Goal: Task Accomplishment & Management: Use online tool/utility

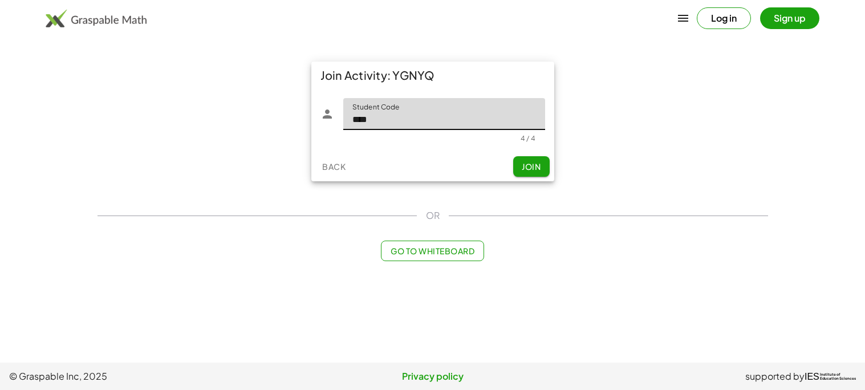
click at [525, 162] on span "Join" at bounding box center [531, 166] width 19 height 10
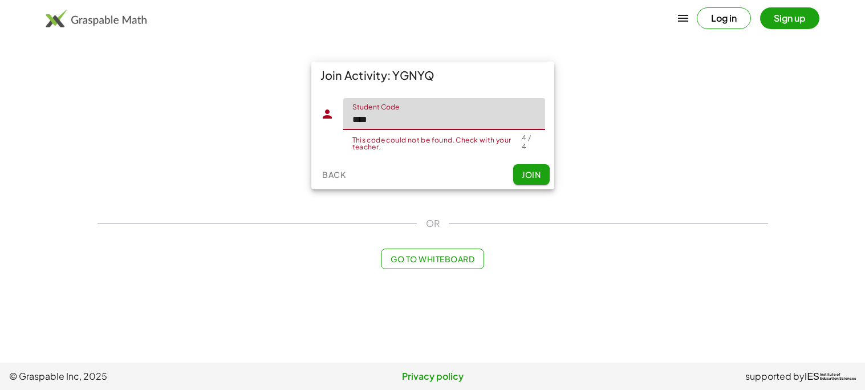
click at [496, 113] on input "****" at bounding box center [444, 114] width 202 height 32
click at [519, 168] on button "Join" at bounding box center [531, 174] width 36 height 21
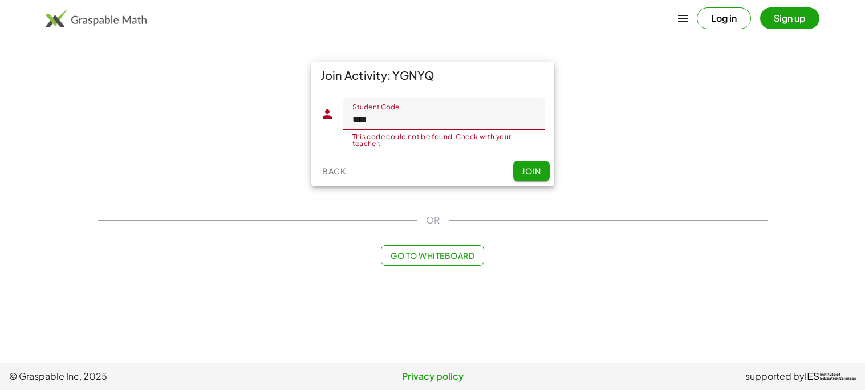
click at [519, 172] on button "Join" at bounding box center [531, 171] width 36 height 21
click at [407, 116] on input "****" at bounding box center [444, 114] width 202 height 32
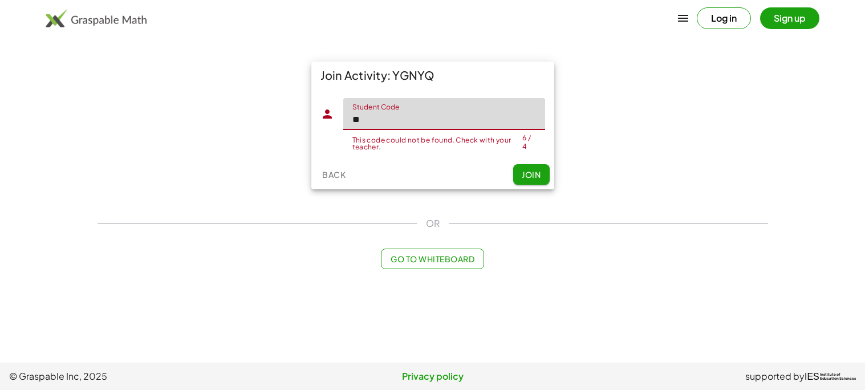
type input "*"
click at [528, 166] on button "Join" at bounding box center [531, 174] width 36 height 21
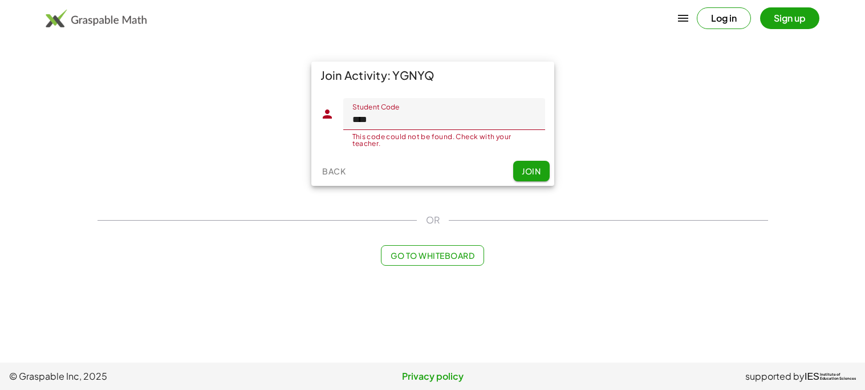
click at [708, 27] on button "Log in" at bounding box center [724, 18] width 54 height 22
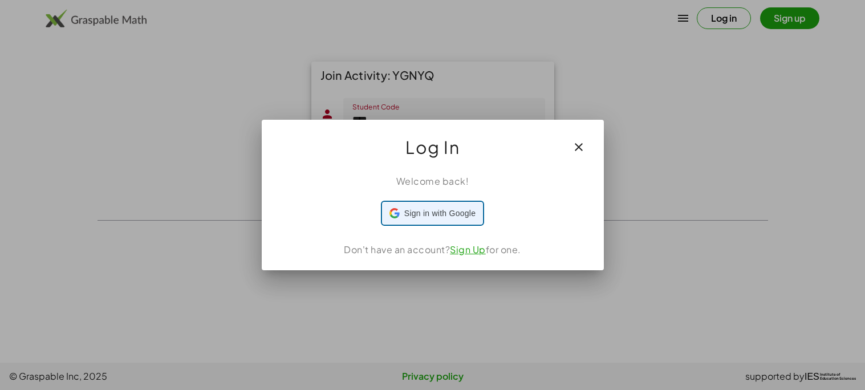
click at [472, 204] on div "Sign in with Google Sign in with Google. Opens in new tab" at bounding box center [432, 213] width 86 height 22
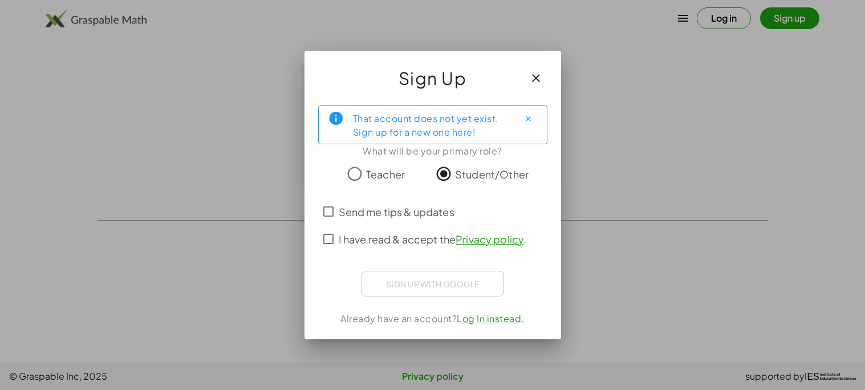
click at [333, 223] on div "Send me tips & updates" at bounding box center [432, 211] width 229 height 27
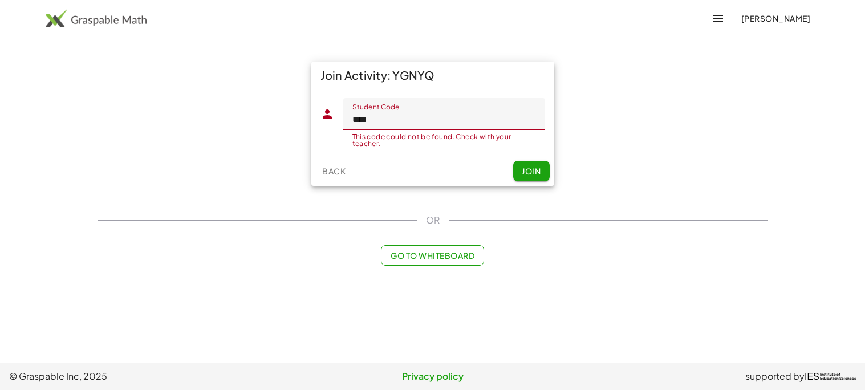
click at [389, 129] on input "****" at bounding box center [444, 114] width 202 height 32
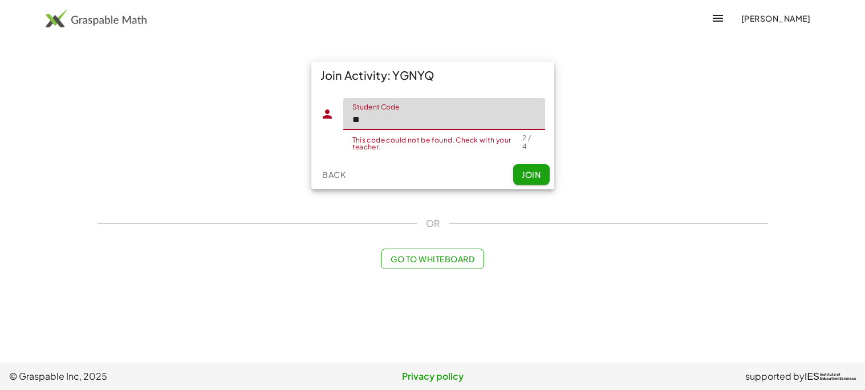
type input "*"
type input "****"
click at [514, 175] on button "Join" at bounding box center [531, 174] width 36 height 21
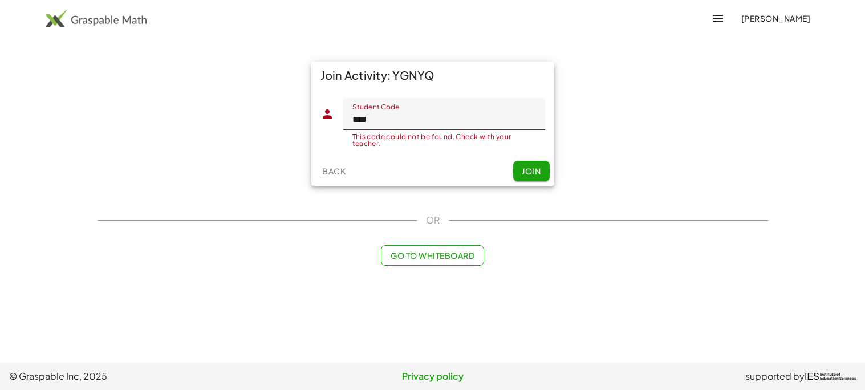
click at [536, 177] on button "Join" at bounding box center [531, 171] width 36 height 21
click at [525, 168] on span "Join" at bounding box center [531, 171] width 19 height 10
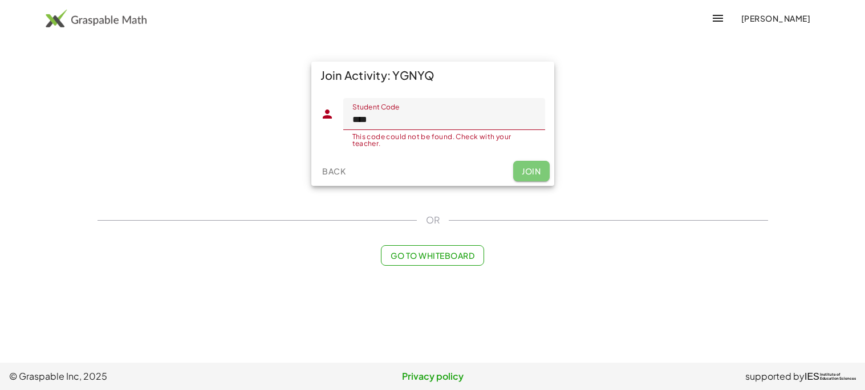
click at [525, 168] on span "Join" at bounding box center [531, 171] width 19 height 10
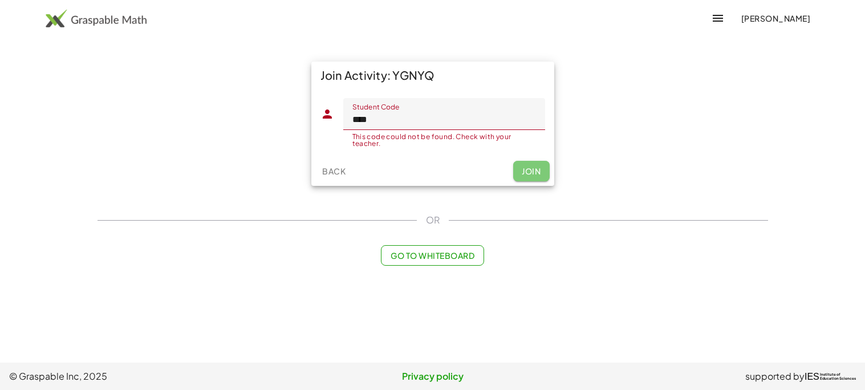
click at [525, 168] on span "Join" at bounding box center [531, 171] width 19 height 10
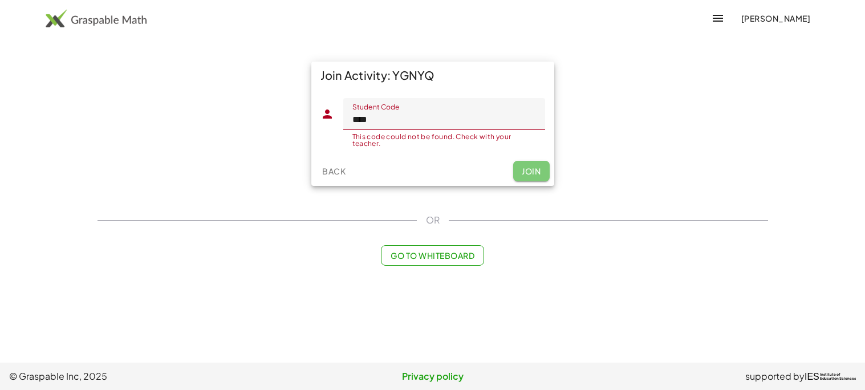
click at [525, 168] on span "Join" at bounding box center [531, 171] width 19 height 10
click at [472, 250] on span "Go to Whiteboard" at bounding box center [433, 255] width 84 height 10
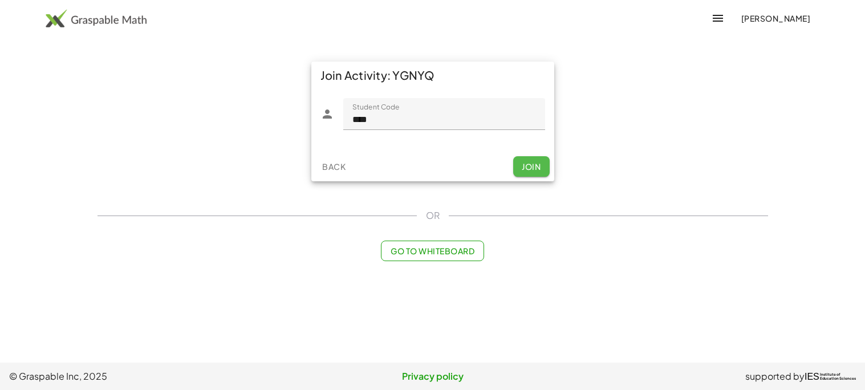
click at [519, 172] on button "Join" at bounding box center [531, 166] width 36 height 21
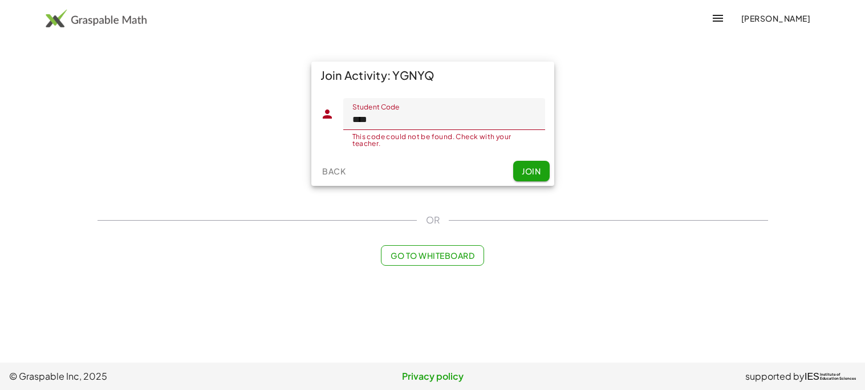
click at [433, 126] on input "****" at bounding box center [444, 114] width 202 height 32
drag, startPoint x: 521, startPoint y: 144, endPoint x: 429, endPoint y: 162, distance: 94.1
click at [429, 162] on div "Join Activity: YGNYQ Student Code Student Code **** This code could not be foun…" at bounding box center [432, 124] width 243 height 124
click at [531, 183] on div "Back Join" at bounding box center [432, 171] width 243 height 30
click at [536, 172] on span "Join" at bounding box center [531, 171] width 19 height 10
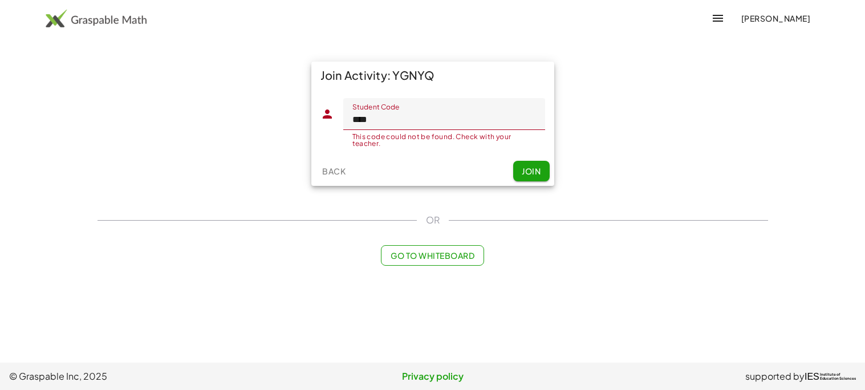
click at [719, 15] on icon "button" at bounding box center [718, 18] width 14 height 14
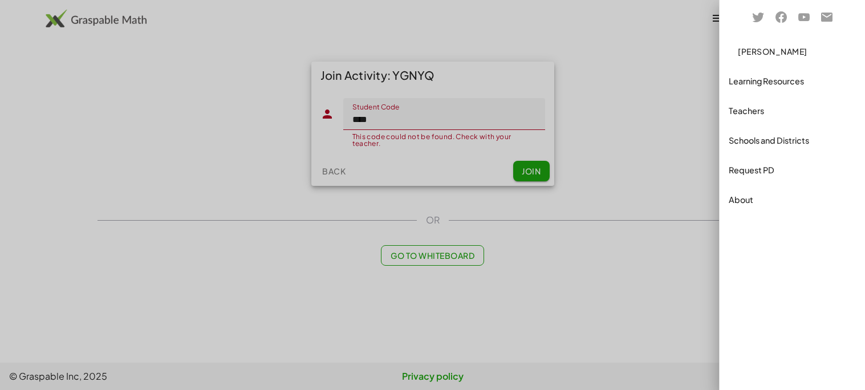
click at [682, 133] on div at bounding box center [432, 195] width 865 height 390
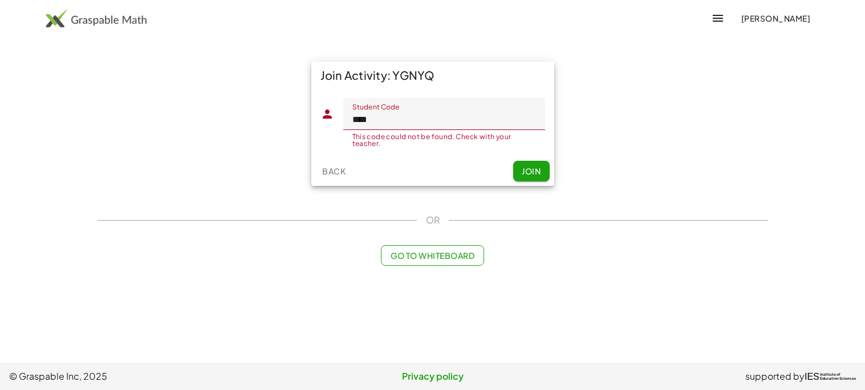
click at [527, 175] on span "Join" at bounding box center [531, 171] width 19 height 10
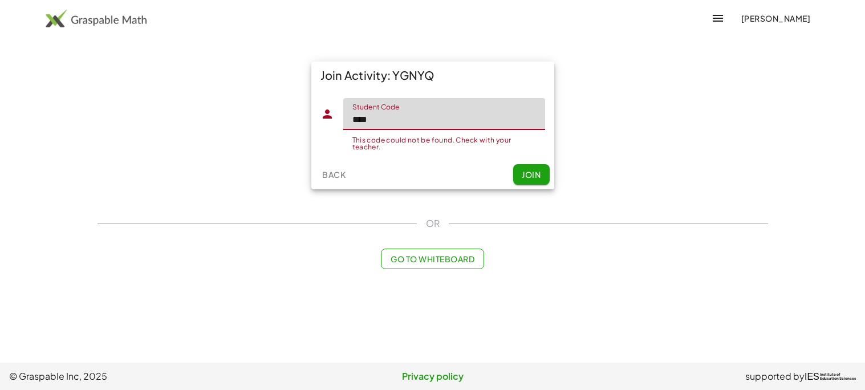
click at [459, 112] on input "****" at bounding box center [444, 114] width 202 height 32
type input "*"
type input "****"
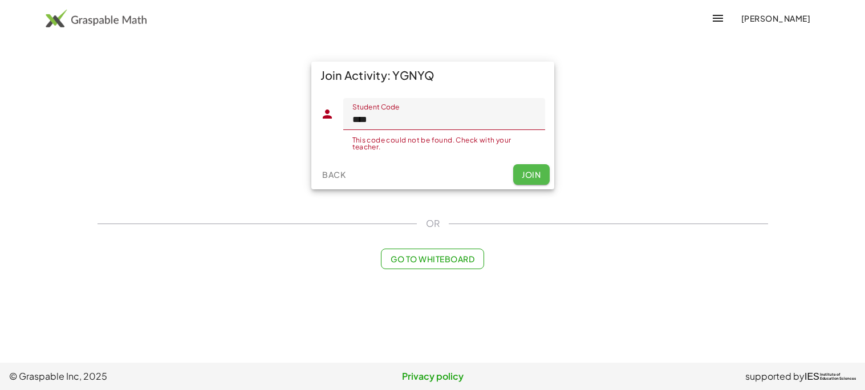
click at [540, 165] on button "Join" at bounding box center [531, 174] width 36 height 21
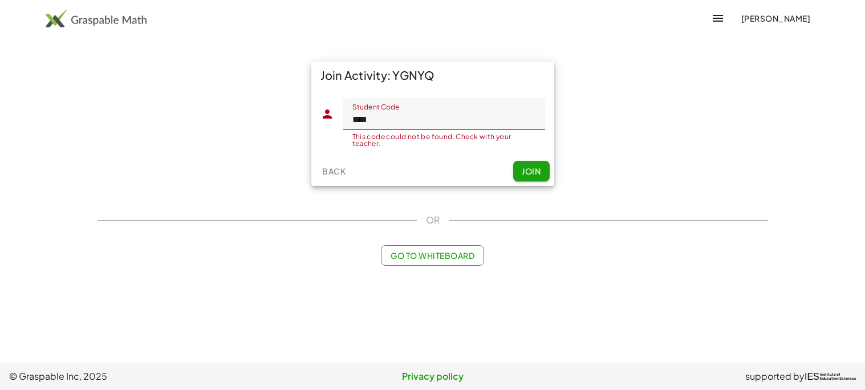
click at [754, 10] on button "[PERSON_NAME]" at bounding box center [775, 18] width 88 height 21
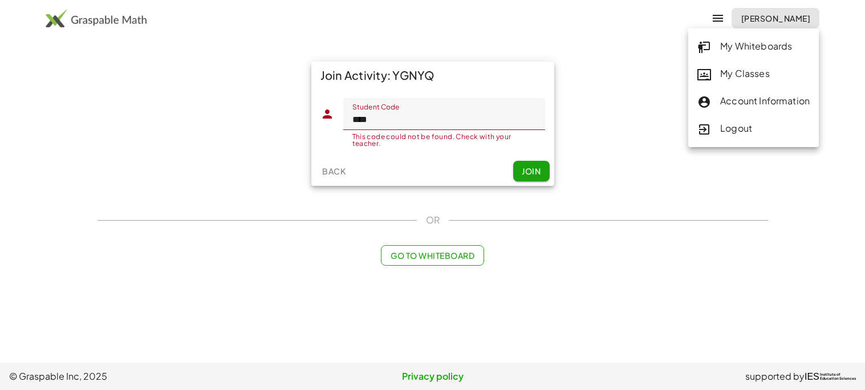
click at [755, 95] on div "Account Information" at bounding box center [753, 101] width 112 height 15
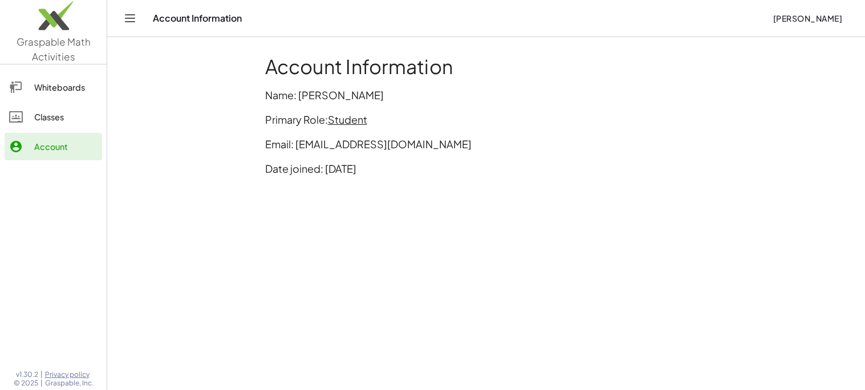
click at [788, 18] on span "[PERSON_NAME]" at bounding box center [808, 18] width 70 height 10
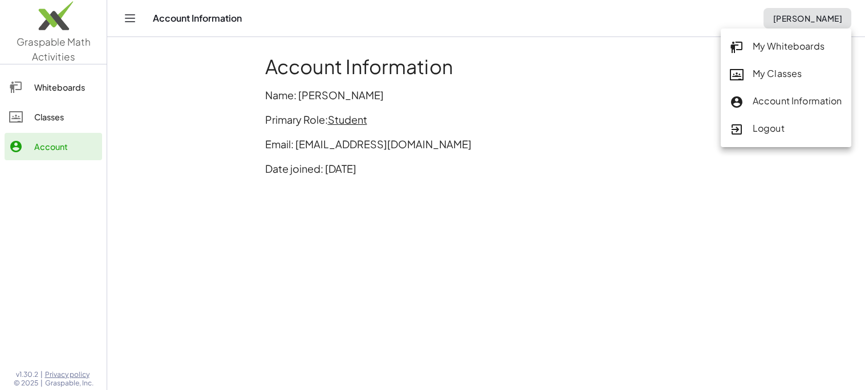
click at [779, 134] on div "Logout" at bounding box center [786, 128] width 112 height 15
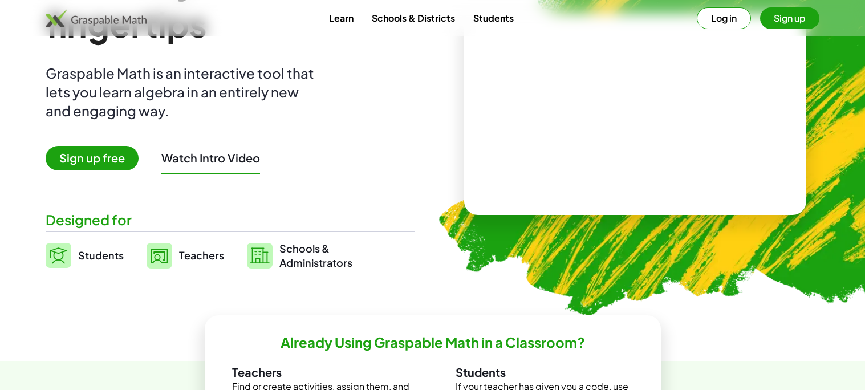
scroll to position [121, 0]
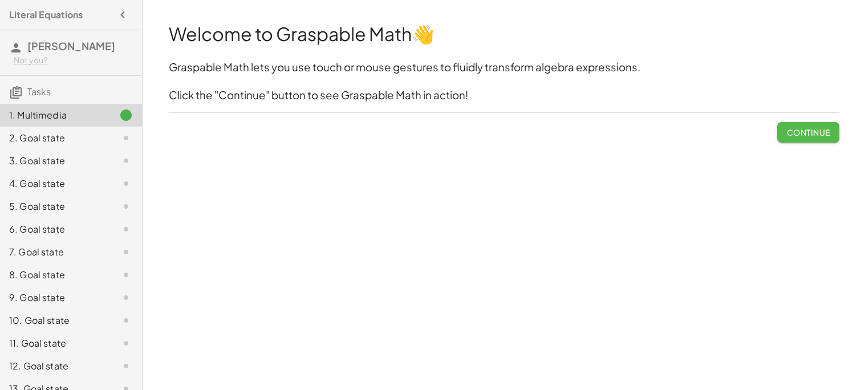
click at [798, 135] on span "Continue" at bounding box center [807, 132] width 43 height 10
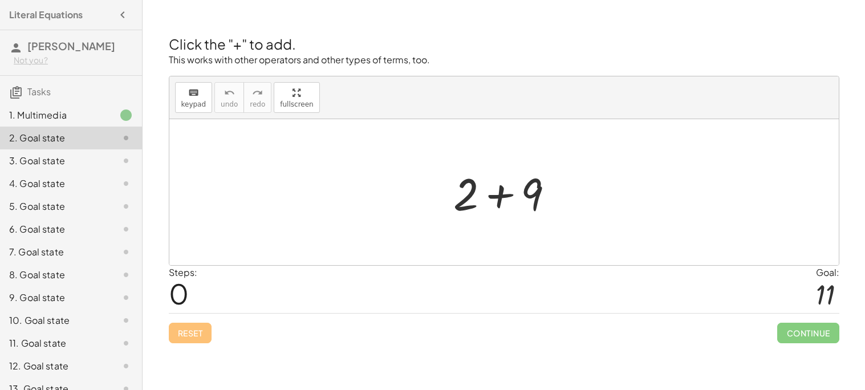
click at [550, 200] on div at bounding box center [508, 192] width 121 height 59
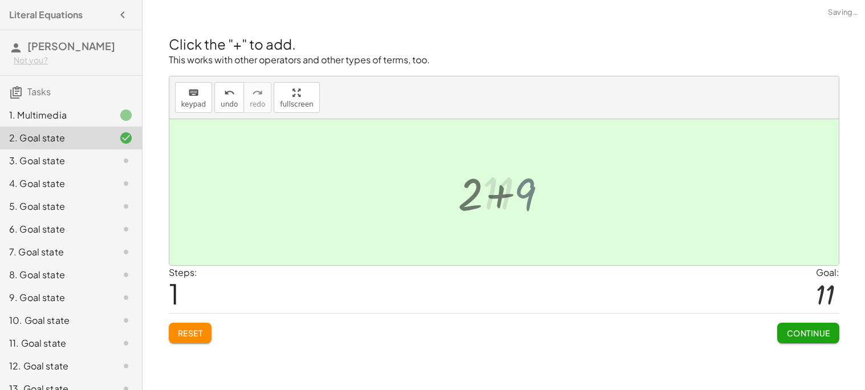
click at [521, 206] on div at bounding box center [508, 192] width 63 height 56
click at [802, 323] on button "Continue" at bounding box center [808, 333] width 62 height 21
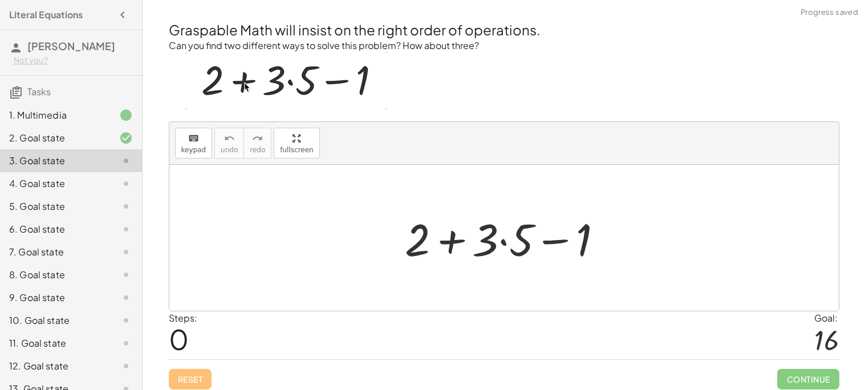
click at [530, 230] on div at bounding box center [508, 238] width 219 height 59
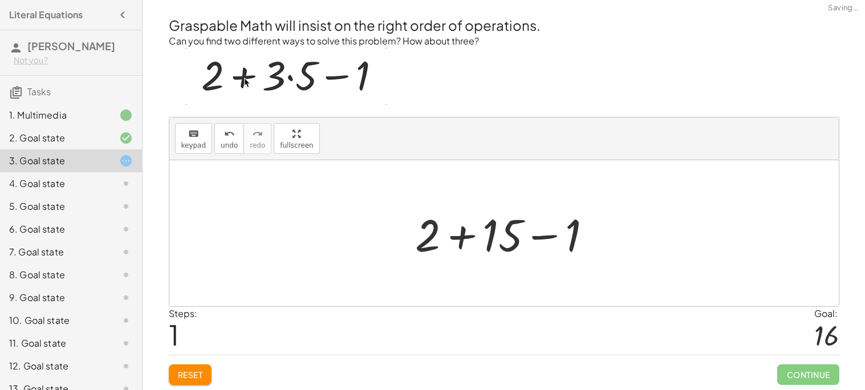
scroll to position [5, 0]
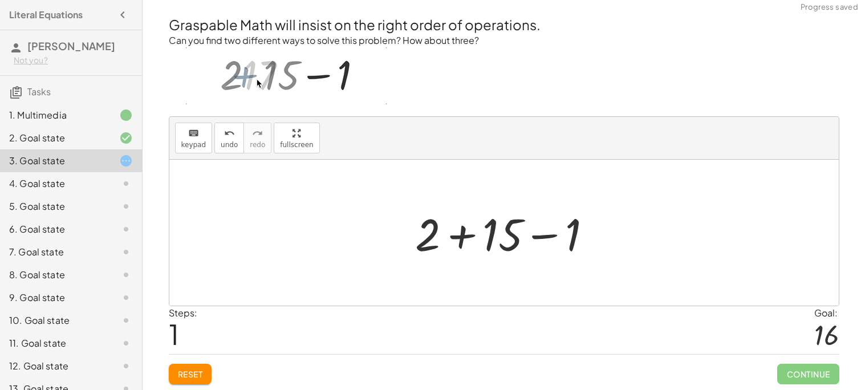
click at [427, 237] on div at bounding box center [508, 233] width 198 height 59
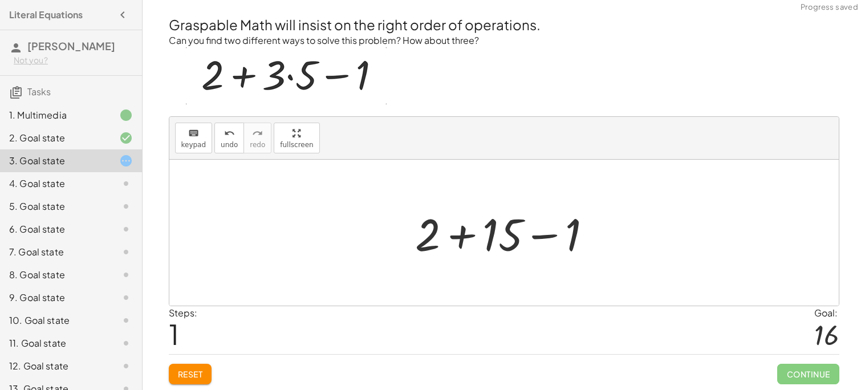
click at [421, 236] on div at bounding box center [508, 233] width 198 height 59
click at [474, 239] on div at bounding box center [508, 233] width 198 height 59
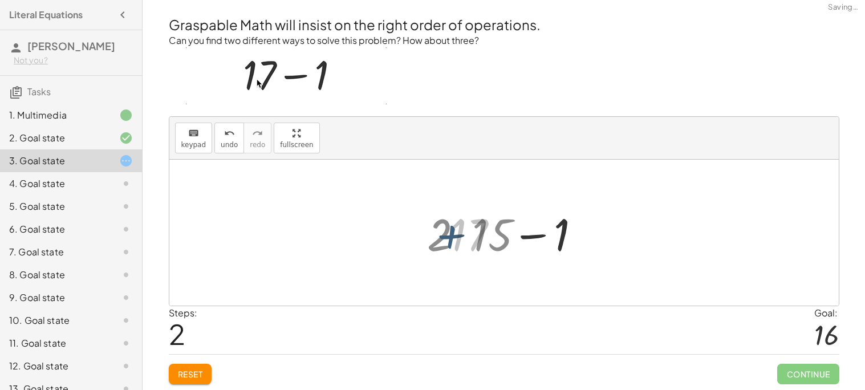
click at [466, 237] on div at bounding box center [508, 233] width 127 height 59
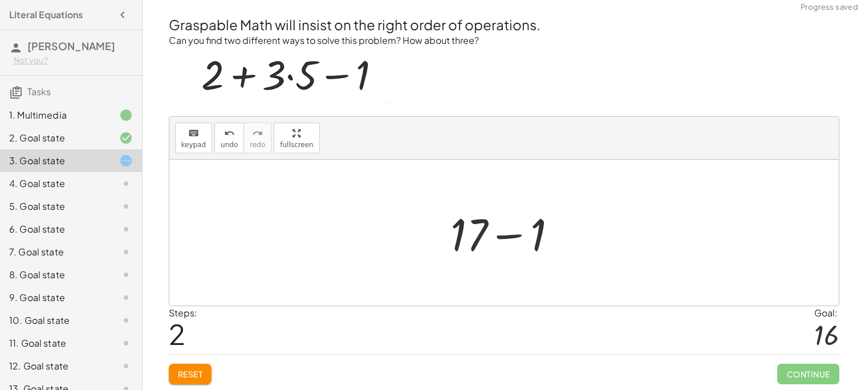
click at [507, 238] on div at bounding box center [508, 233] width 127 height 59
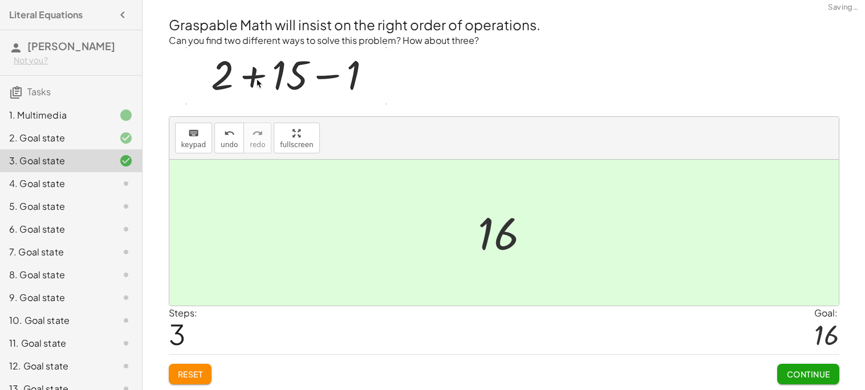
click at [798, 377] on span "Continue" at bounding box center [807, 374] width 43 height 10
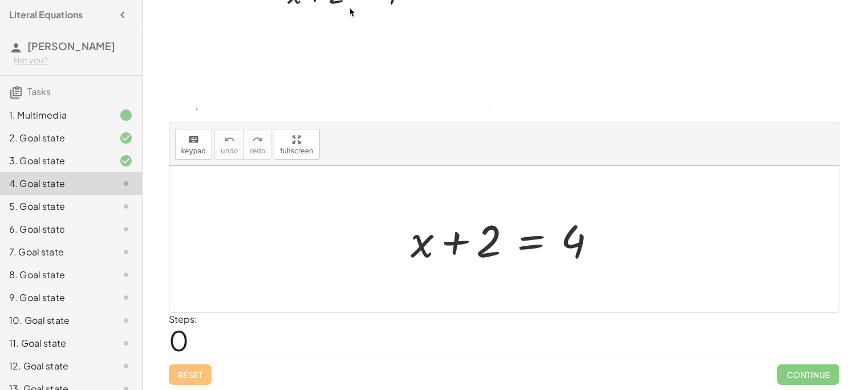
scroll to position [96, 0]
click at [454, 245] on div at bounding box center [508, 238] width 207 height 59
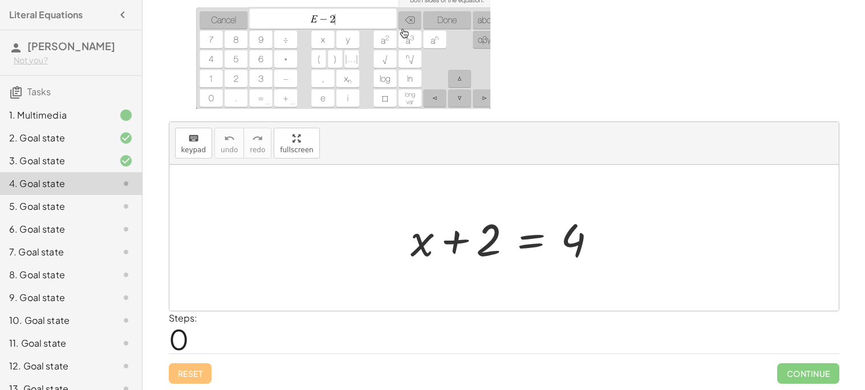
click at [530, 244] on div at bounding box center [508, 238] width 207 height 59
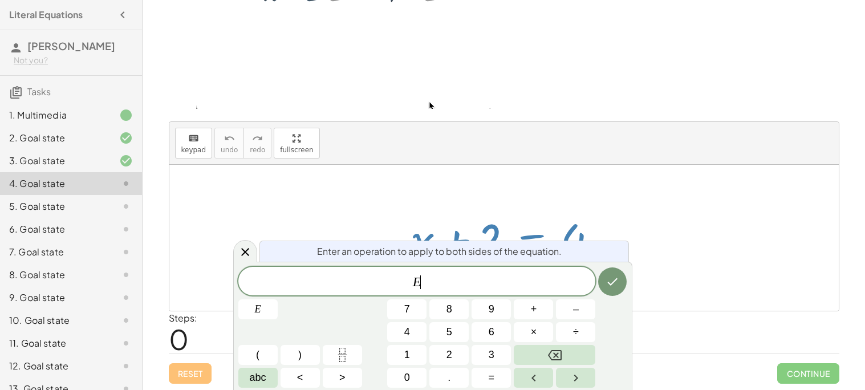
click at [639, 231] on div at bounding box center [503, 238] width 669 height 146
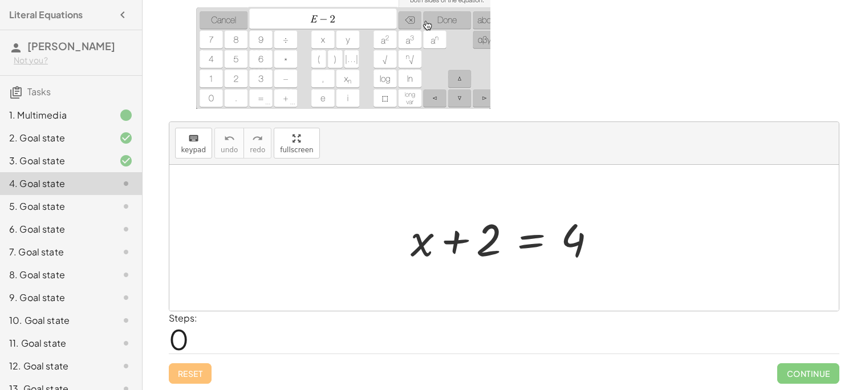
click at [582, 238] on div at bounding box center [508, 238] width 207 height 59
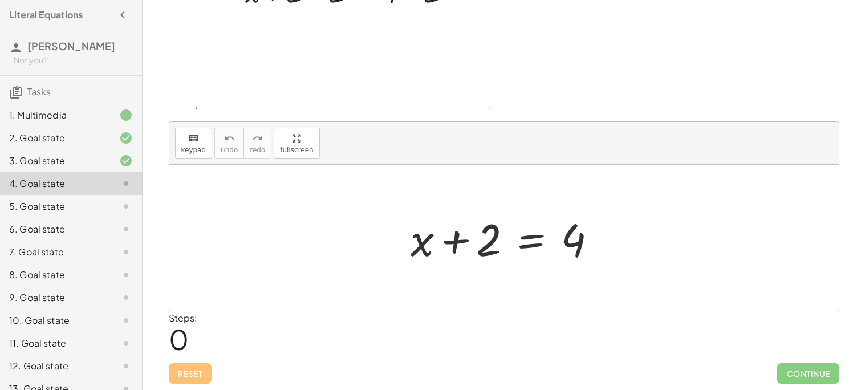
click at [536, 242] on div at bounding box center [508, 238] width 207 height 59
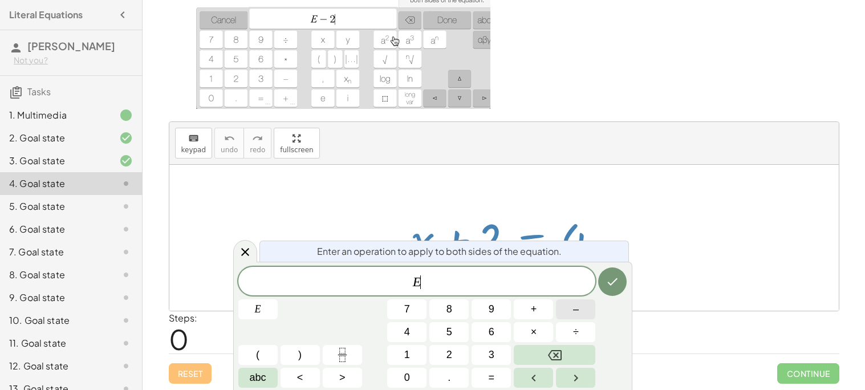
click at [583, 302] on button "–" at bounding box center [575, 309] width 39 height 20
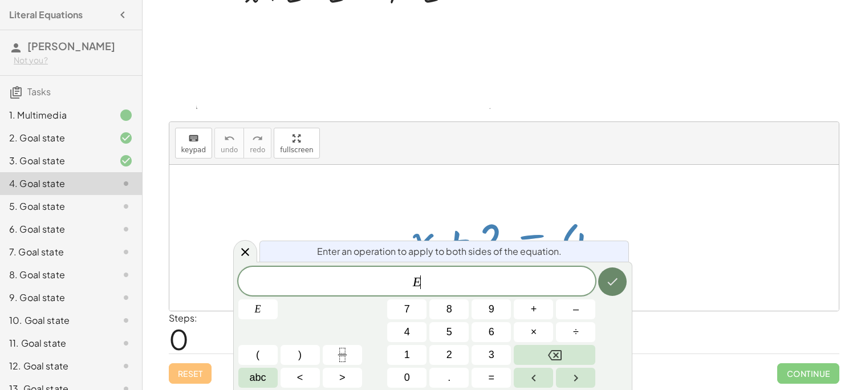
click at [617, 284] on icon "Done" at bounding box center [612, 282] width 14 height 14
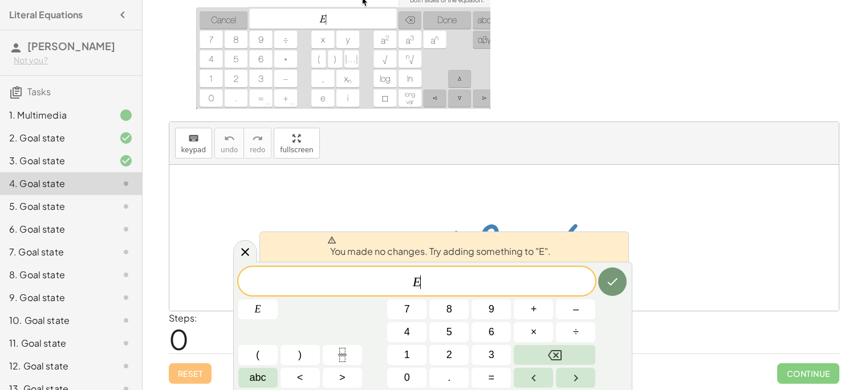
click at [712, 284] on div at bounding box center [503, 238] width 669 height 146
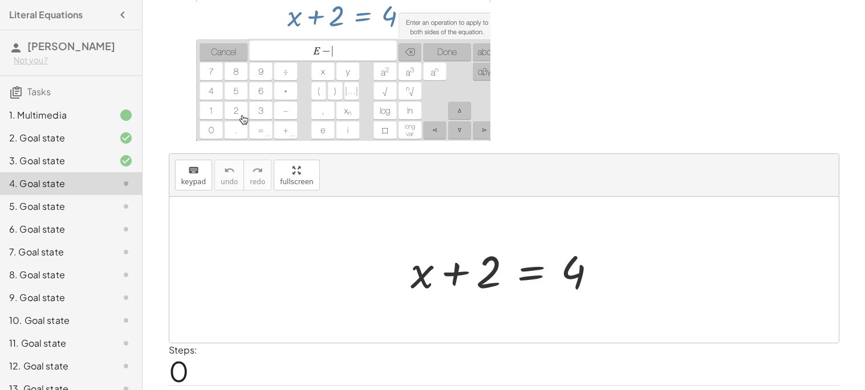
scroll to position [83, 0]
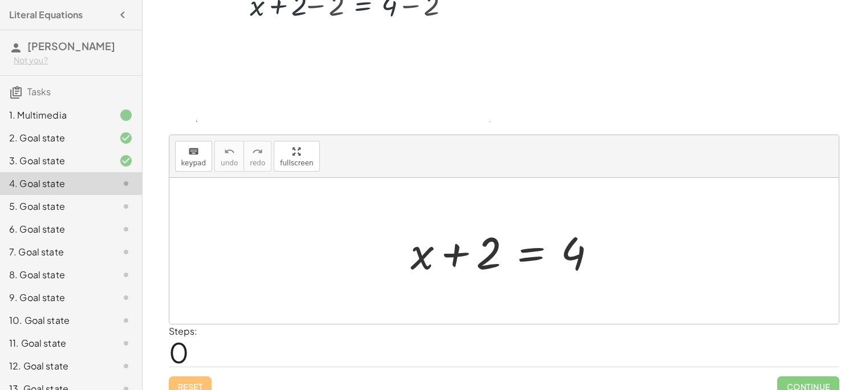
click at [528, 257] on div at bounding box center [508, 251] width 207 height 59
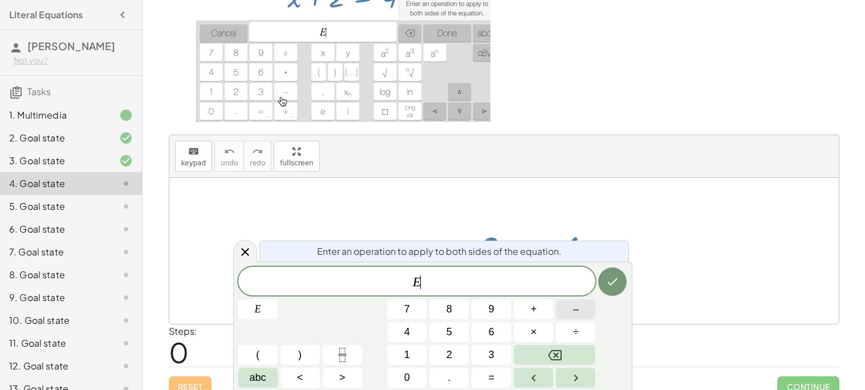
click at [566, 311] on button "–" at bounding box center [575, 309] width 39 height 20
click at [458, 352] on button "2" at bounding box center [448, 355] width 39 height 20
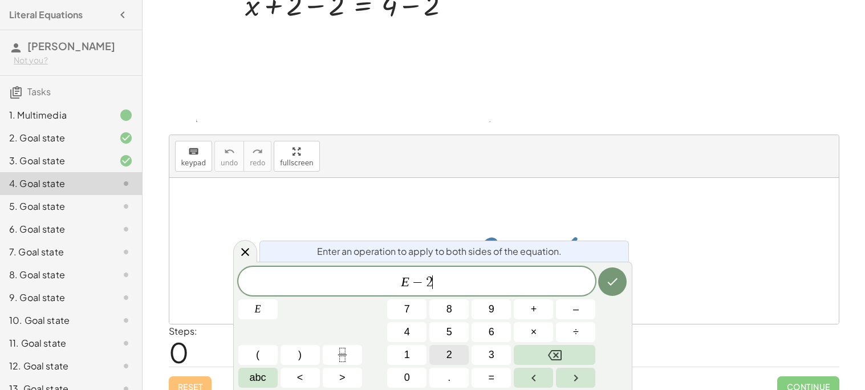
click at [458, 352] on button "2" at bounding box center [448, 355] width 39 height 20
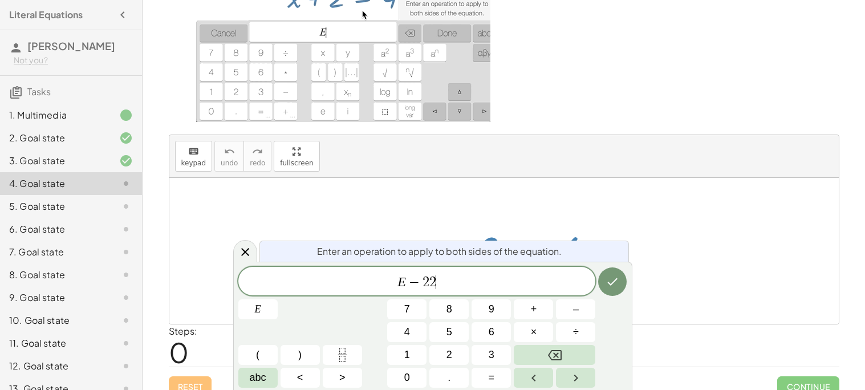
click at [576, 344] on div "E − 2 2 ​ E 7 8 9 + – 4 5 6 × ÷ ( ) 1 2 3 abc < > 0 . =" at bounding box center [432, 327] width 389 height 121
click at [583, 350] on button "Backspace" at bounding box center [555, 355] width 82 height 20
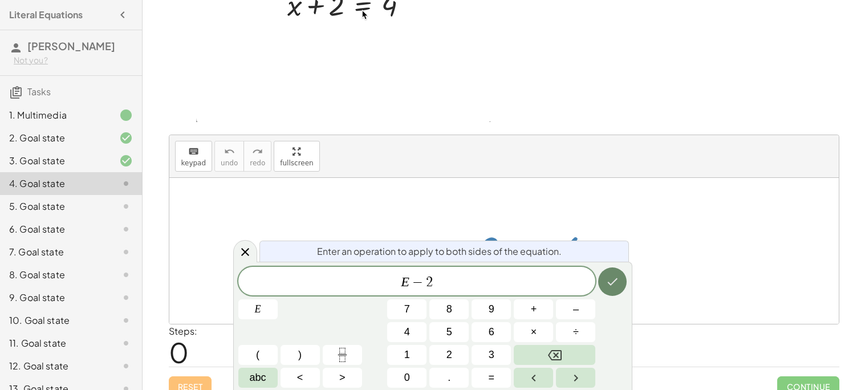
click at [610, 290] on button "Done" at bounding box center [612, 281] width 29 height 29
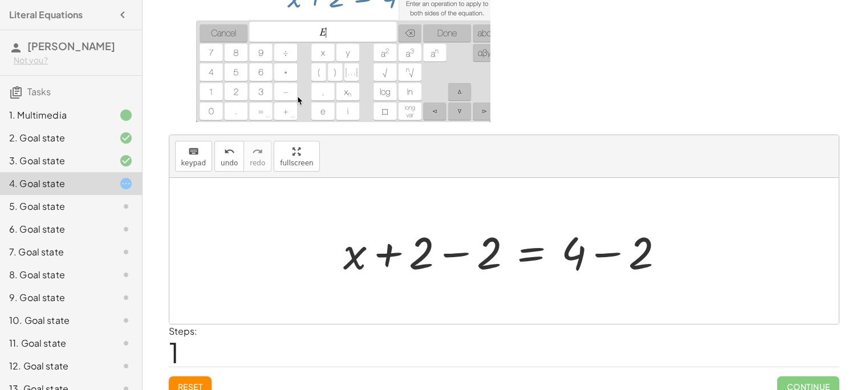
scroll to position [96, 0]
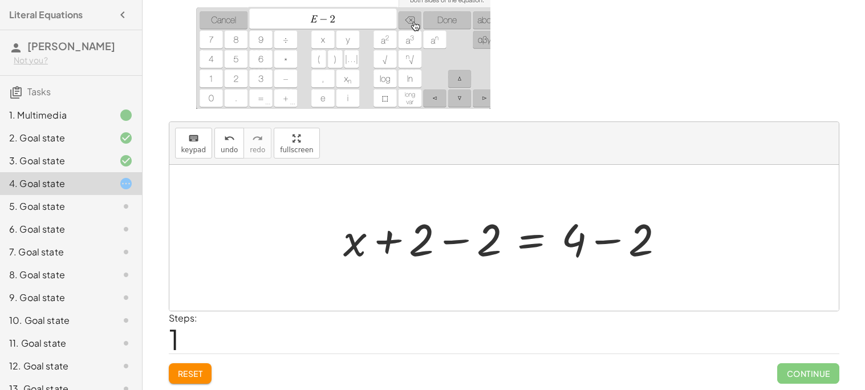
click at [364, 242] on div at bounding box center [509, 238] width 342 height 59
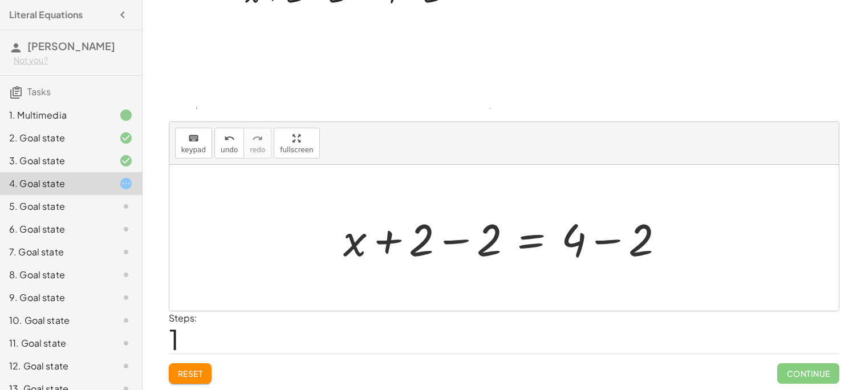
click at [361, 242] on div at bounding box center [509, 238] width 342 height 59
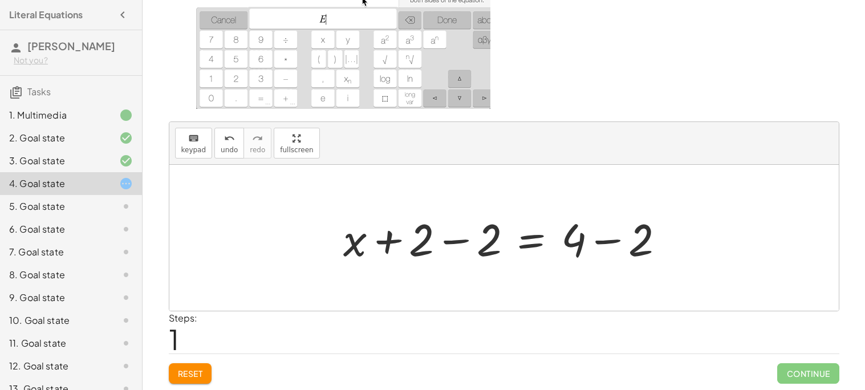
click at [574, 248] on div at bounding box center [509, 238] width 342 height 59
click at [523, 234] on div at bounding box center [509, 238] width 342 height 59
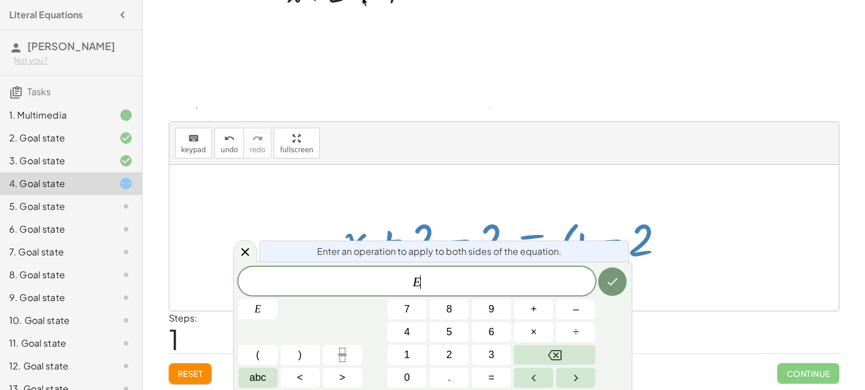
click at [715, 282] on div at bounding box center [503, 238] width 669 height 146
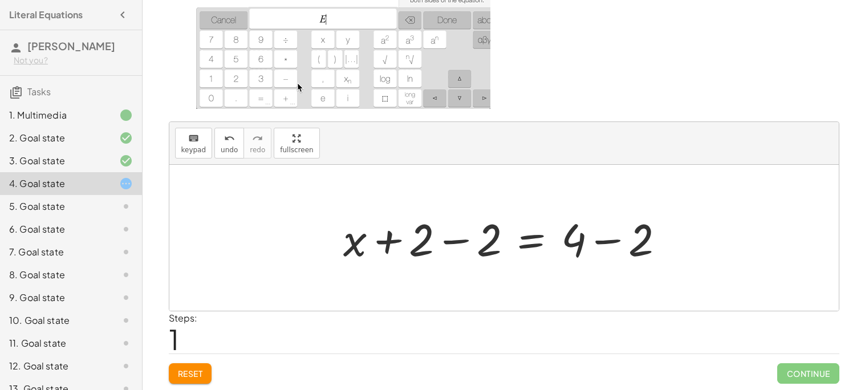
click at [612, 243] on div at bounding box center [509, 238] width 342 height 59
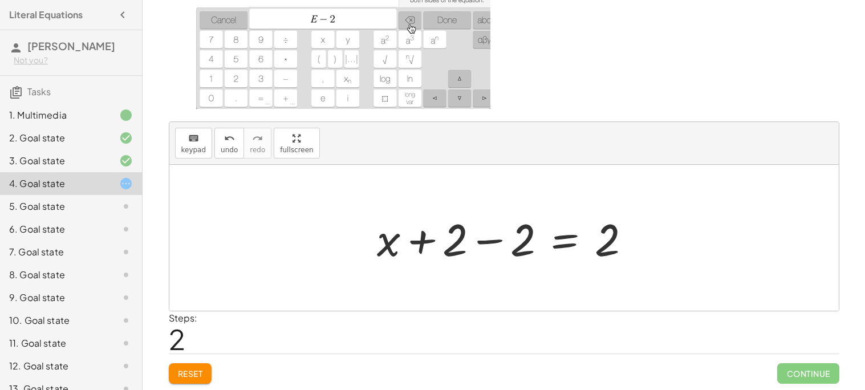
click at [486, 246] on div at bounding box center [508, 238] width 274 height 59
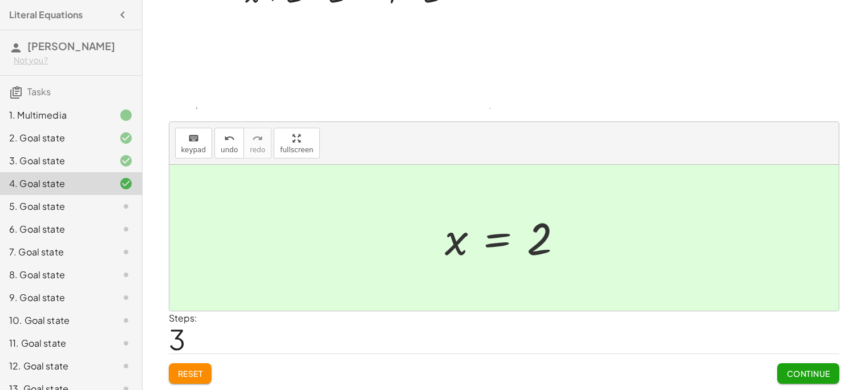
click at [548, 258] on div at bounding box center [508, 238] width 139 height 56
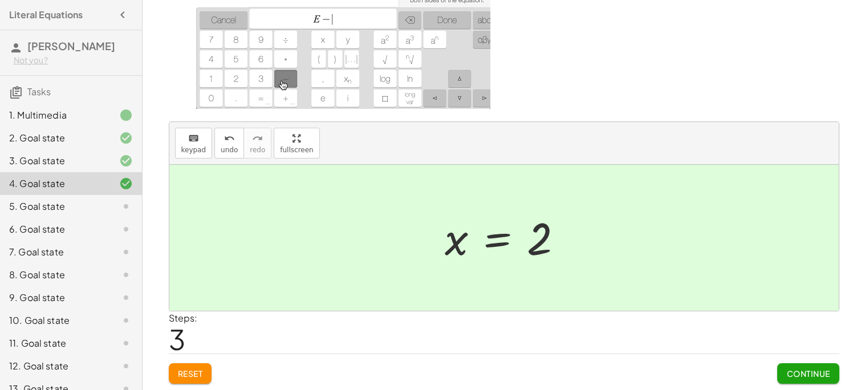
click at [834, 372] on button "Continue" at bounding box center [808, 373] width 62 height 21
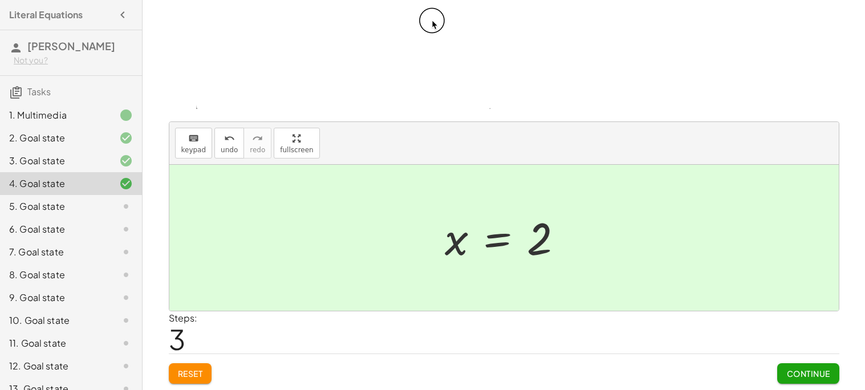
scroll to position [0, 0]
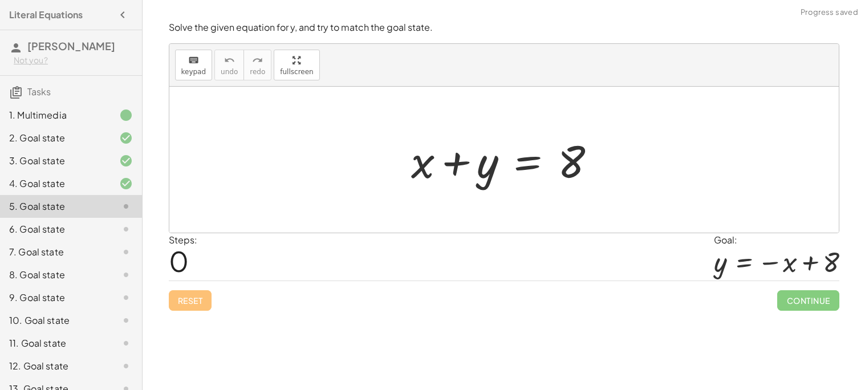
click at [422, 169] on div at bounding box center [507, 160] width 205 height 59
click at [446, 165] on div at bounding box center [507, 160] width 205 height 59
click at [431, 165] on div at bounding box center [507, 160] width 205 height 59
click at [531, 161] on div at bounding box center [507, 160] width 205 height 59
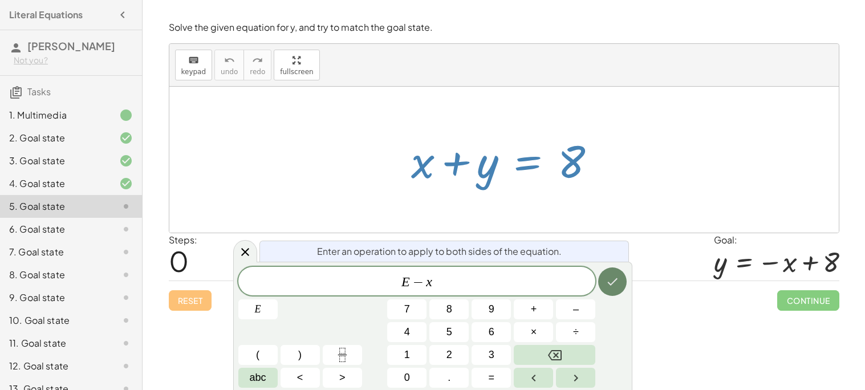
click at [621, 272] on button "Done" at bounding box center [612, 281] width 29 height 29
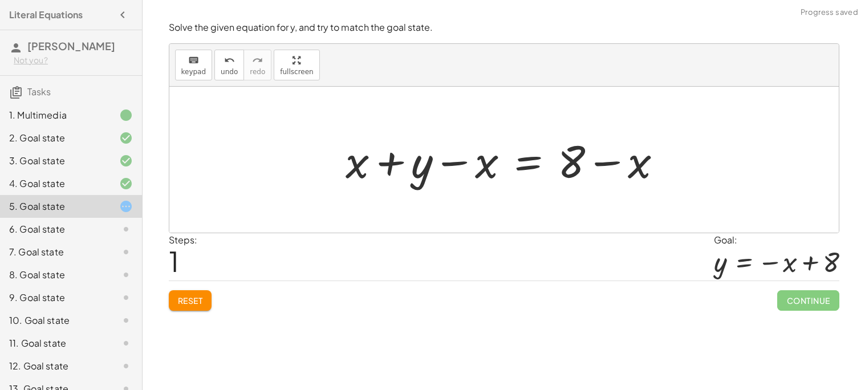
click at [448, 167] on div at bounding box center [509, 160] width 338 height 59
click at [599, 164] on div at bounding box center [509, 160] width 338 height 59
click at [635, 167] on div at bounding box center [509, 160] width 338 height 59
click at [599, 164] on div at bounding box center [509, 160] width 338 height 59
click at [397, 167] on div at bounding box center [509, 160] width 338 height 59
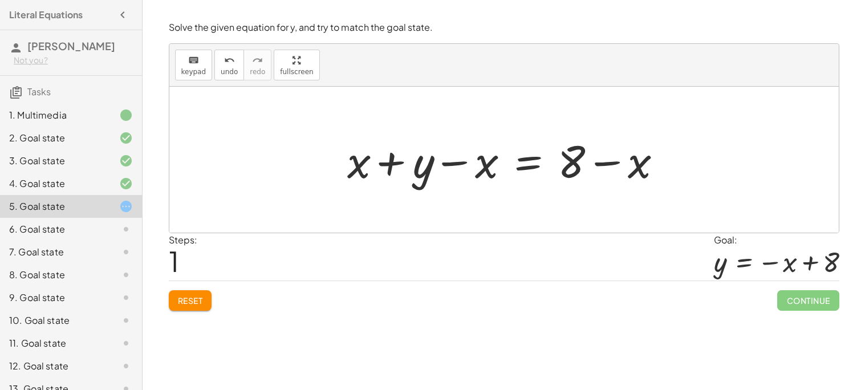
click at [451, 168] on div at bounding box center [509, 160] width 338 height 59
click at [528, 169] on div at bounding box center [509, 160] width 338 height 59
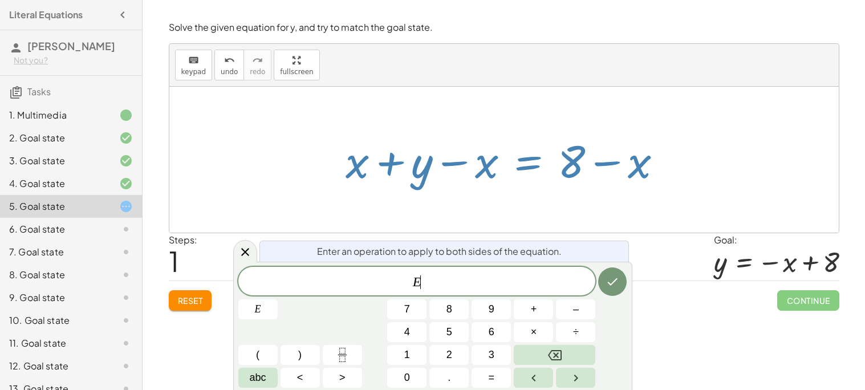
click at [534, 189] on div "+ x + y = 8 + x + y = 8 − x + − x" at bounding box center [504, 160] width 352 height 64
click at [610, 275] on icon "Done" at bounding box center [612, 282] width 14 height 14
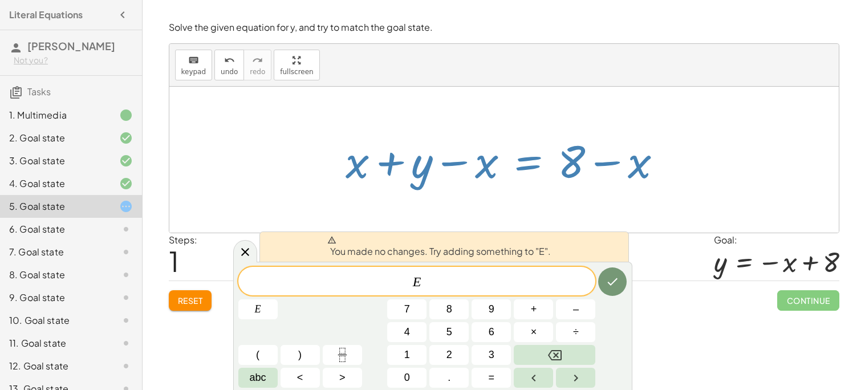
click at [266, 267] on div "E ​" at bounding box center [416, 281] width 357 height 29
click at [188, 302] on span "Reset" at bounding box center [190, 300] width 25 height 10
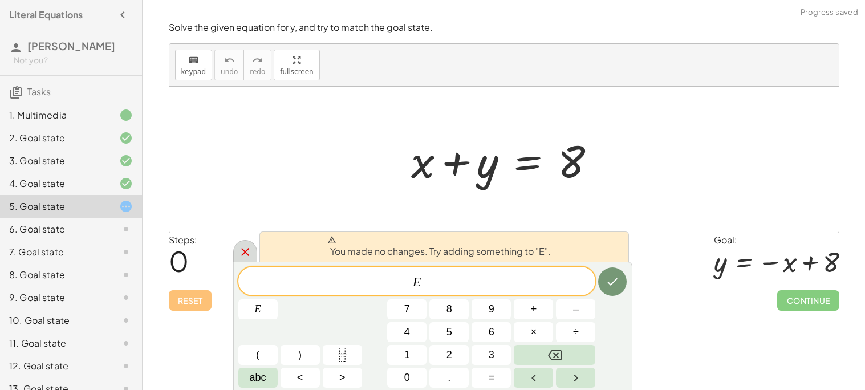
click at [239, 252] on icon at bounding box center [245, 252] width 14 height 14
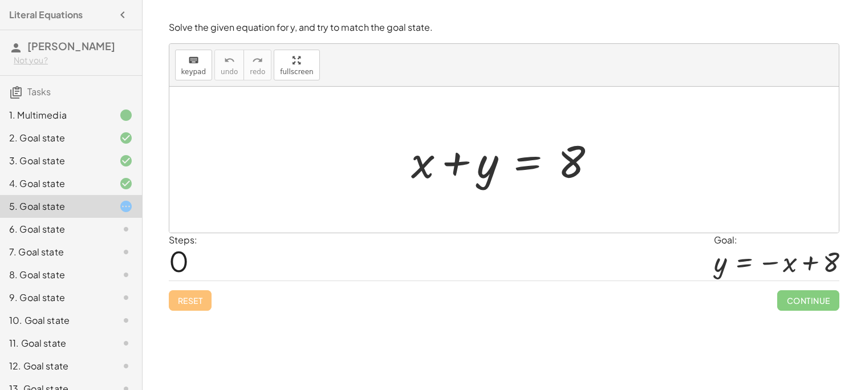
click at [530, 160] on div at bounding box center [507, 160] width 205 height 59
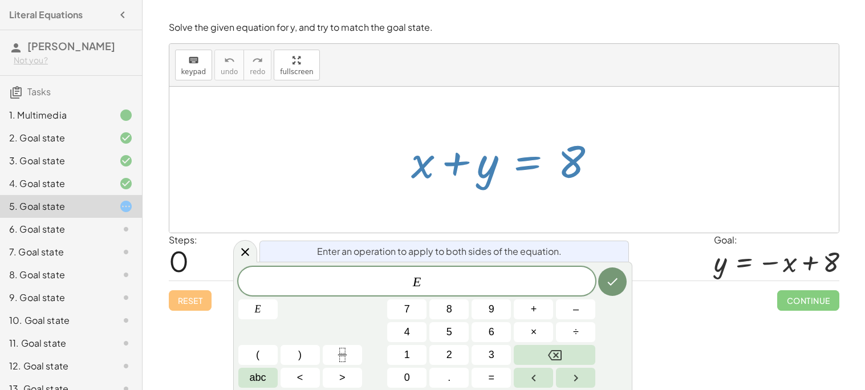
click at [681, 193] on div at bounding box center [503, 160] width 669 height 146
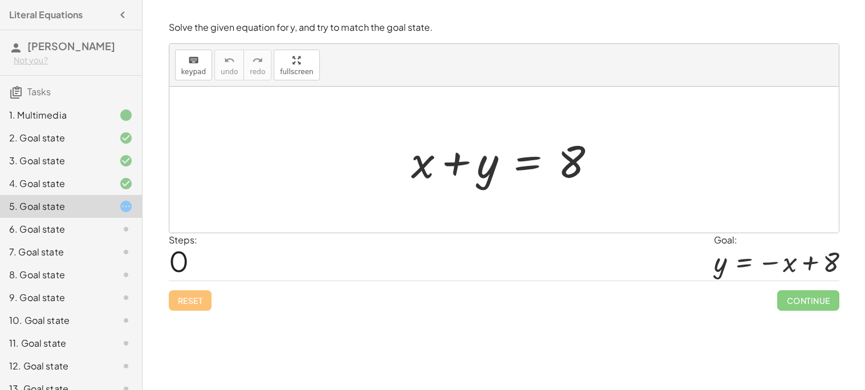
click at [80, 162] on div "3. Goal state" at bounding box center [55, 161] width 92 height 14
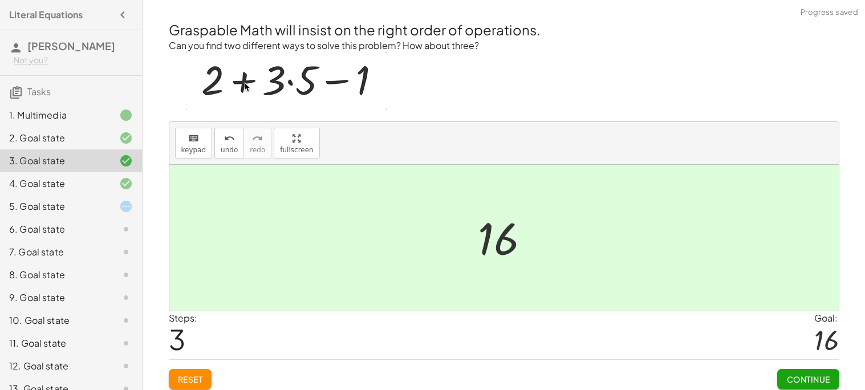
click at [101, 184] on div at bounding box center [117, 184] width 32 height 14
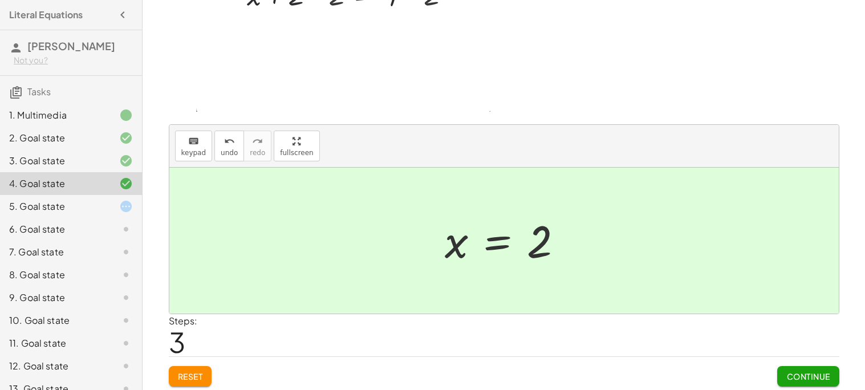
scroll to position [96, 0]
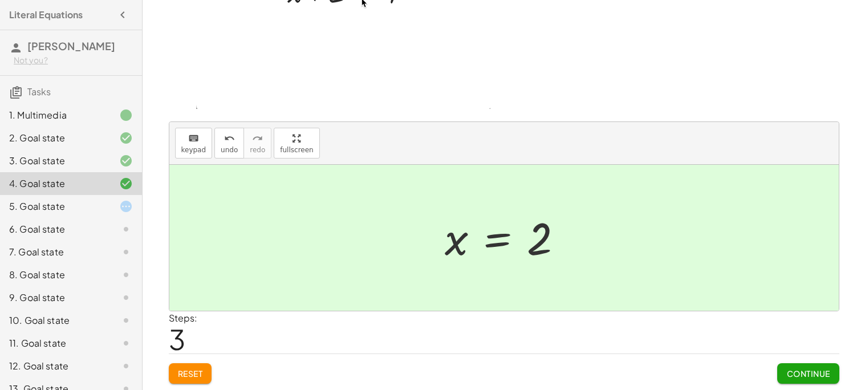
click at [113, 241] on div "5. Goal state" at bounding box center [71, 252] width 142 height 23
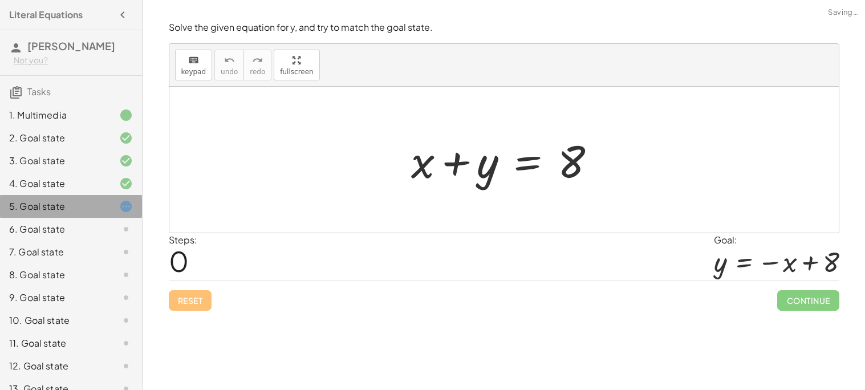
scroll to position [0, 0]
click at [526, 168] on div at bounding box center [507, 160] width 205 height 59
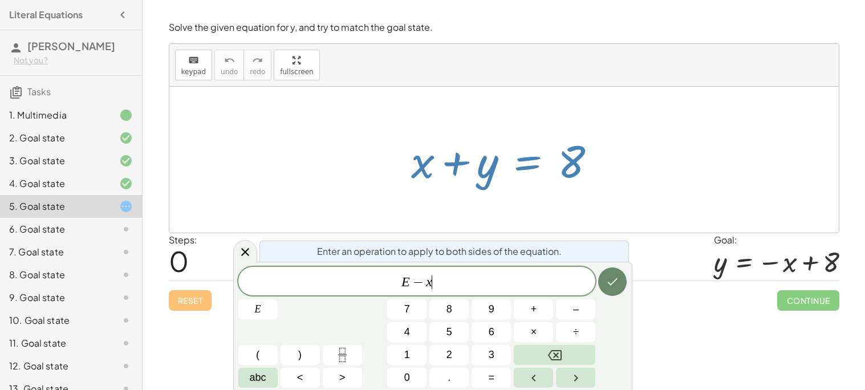
click at [607, 278] on icon "Done" at bounding box center [612, 282] width 14 height 14
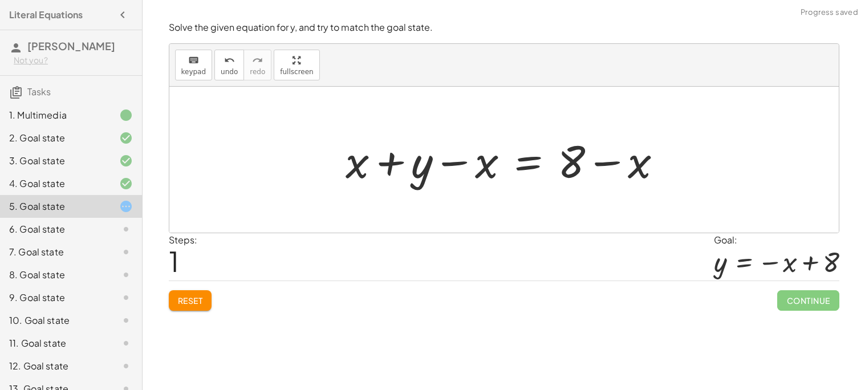
click at [601, 167] on div at bounding box center [509, 160] width 338 height 59
drag, startPoint x: 637, startPoint y: 168, endPoint x: 564, endPoint y: 164, distance: 72.5
click at [564, 164] on div at bounding box center [509, 160] width 338 height 59
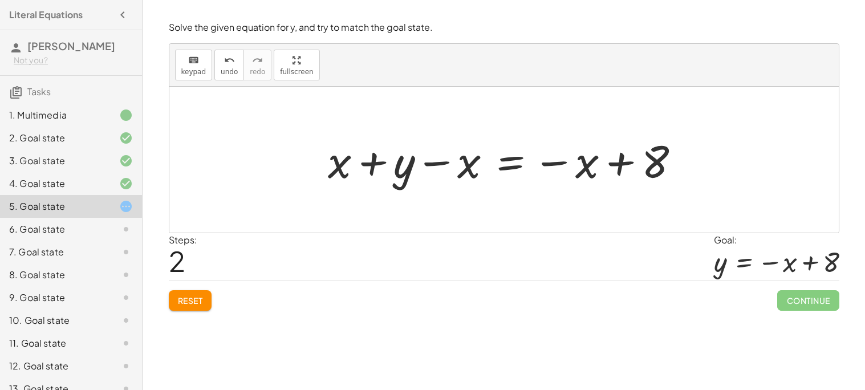
click at [411, 168] on div at bounding box center [508, 160] width 372 height 59
click at [440, 162] on div at bounding box center [508, 160] width 372 height 59
drag, startPoint x: 339, startPoint y: 160, endPoint x: 478, endPoint y: 163, distance: 139.7
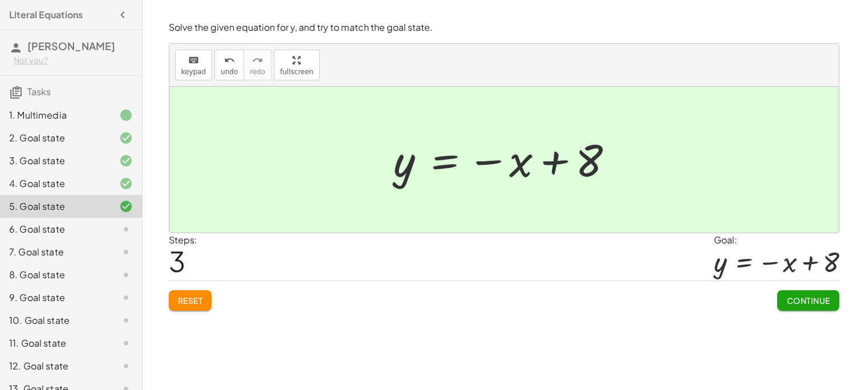
click at [792, 302] on span "Continue" at bounding box center [807, 300] width 43 height 10
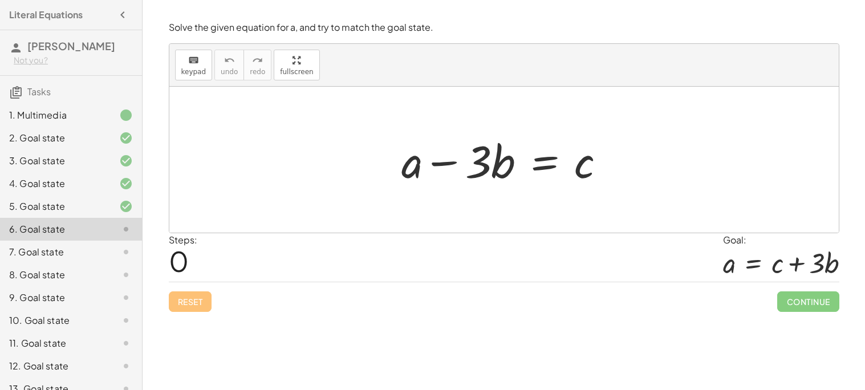
click at [104, 202] on div at bounding box center [117, 207] width 32 height 14
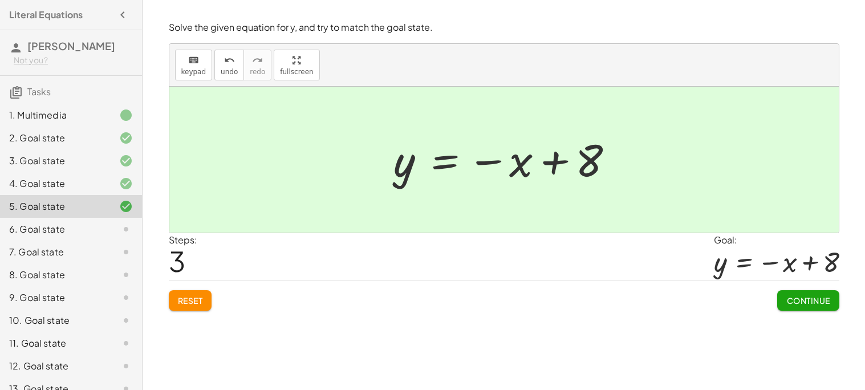
click at [74, 228] on div "6. Goal state" at bounding box center [55, 229] width 92 height 14
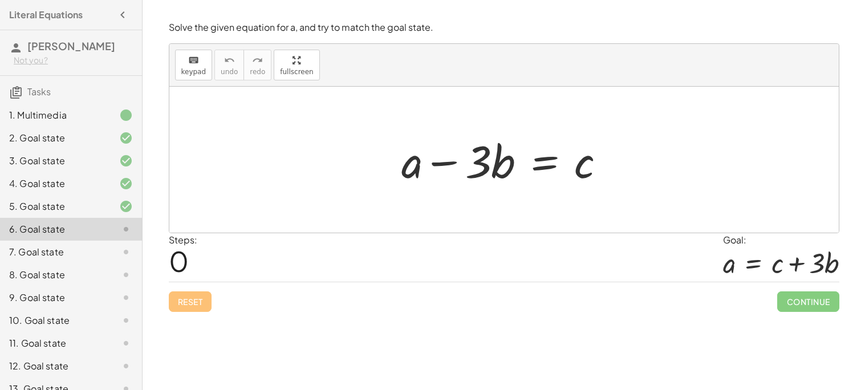
click at [541, 168] on div at bounding box center [508, 160] width 225 height 59
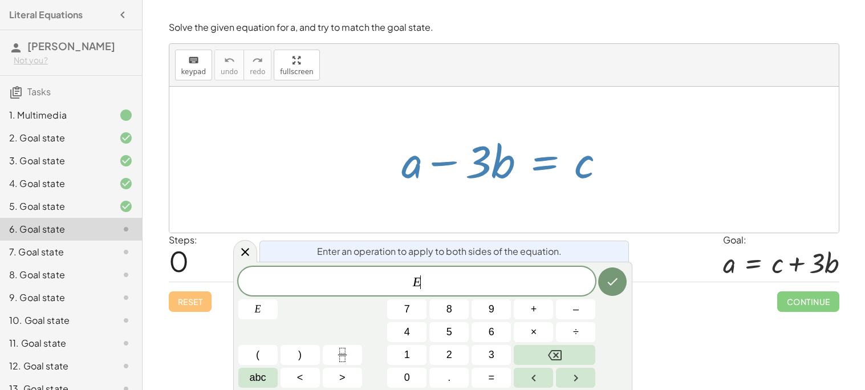
click at [546, 200] on div at bounding box center [503, 160] width 669 height 146
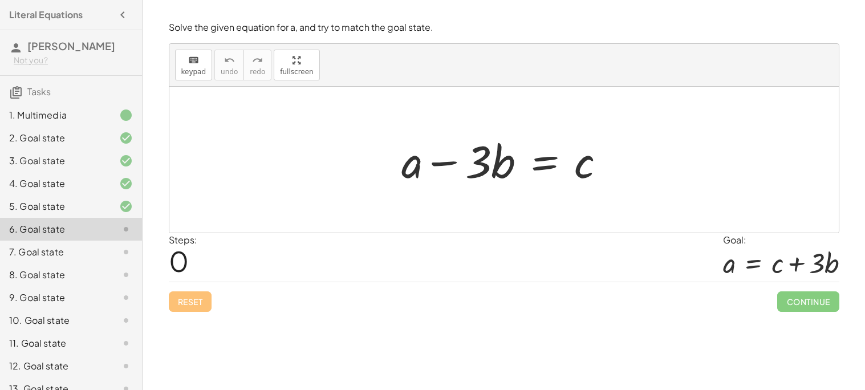
click at [535, 168] on div at bounding box center [508, 160] width 225 height 59
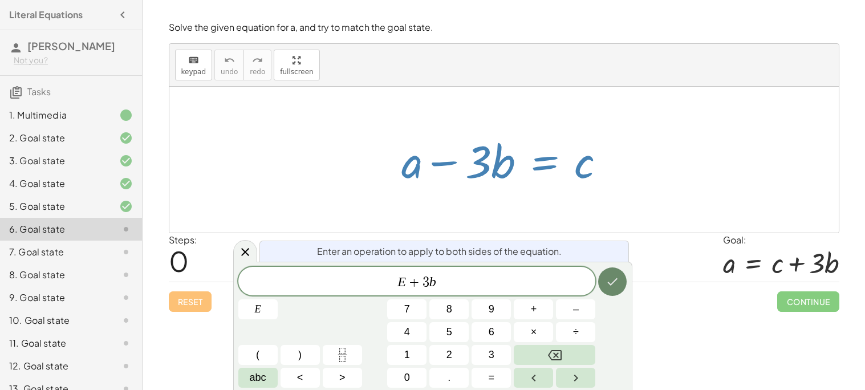
click at [623, 271] on button "Done" at bounding box center [612, 281] width 29 height 29
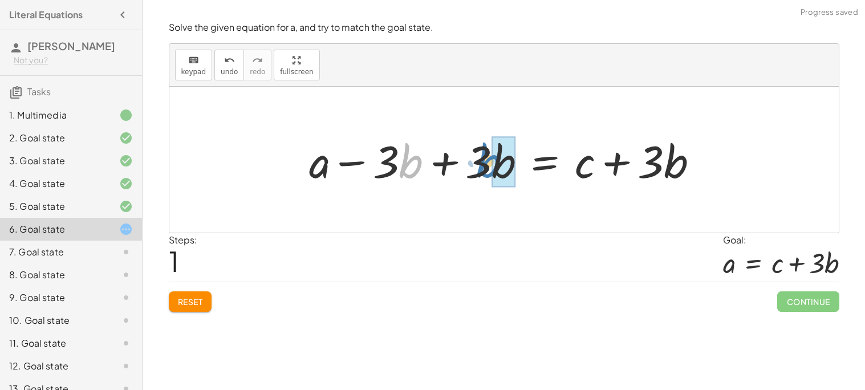
drag, startPoint x: 402, startPoint y: 164, endPoint x: 486, endPoint y: 164, distance: 84.4
click at [486, 164] on div at bounding box center [508, 160] width 410 height 59
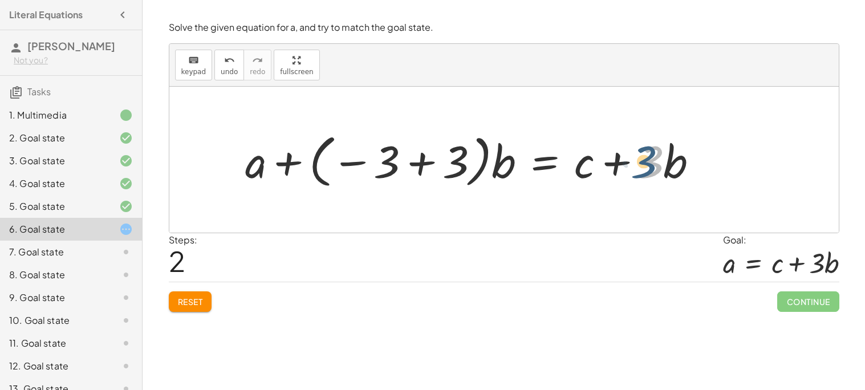
click at [649, 161] on div at bounding box center [476, 159] width 474 height 63
drag, startPoint x: 501, startPoint y: 172, endPoint x: 455, endPoint y: 166, distance: 46.0
click at [455, 166] on div at bounding box center [476, 159] width 474 height 63
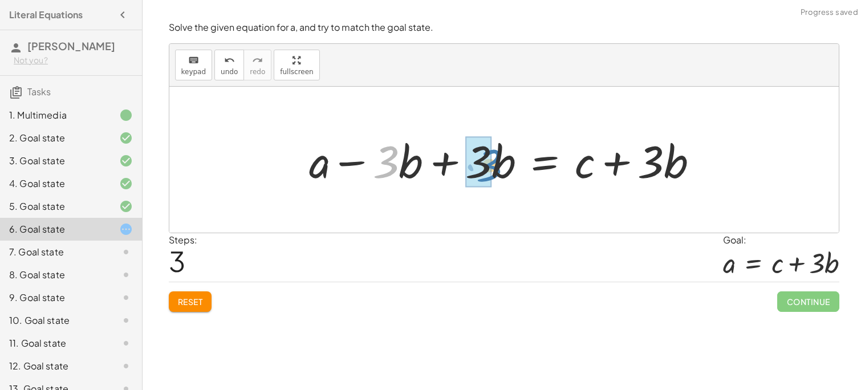
drag, startPoint x: 385, startPoint y: 165, endPoint x: 490, endPoint y: 168, distance: 105.5
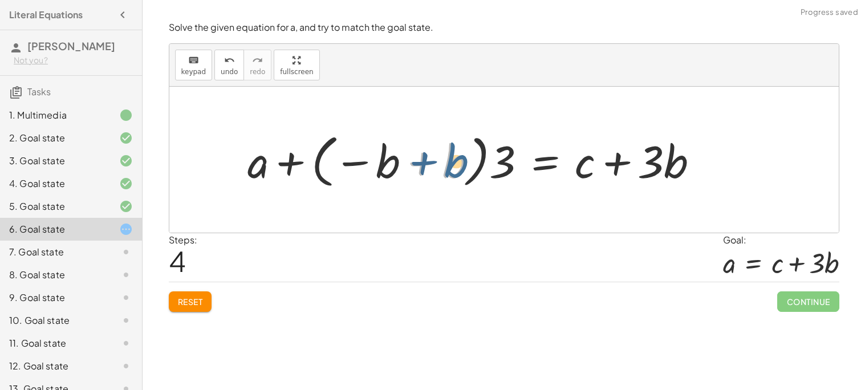
drag, startPoint x: 457, startPoint y: 165, endPoint x: 483, endPoint y: 166, distance: 26.3
click at [483, 166] on div at bounding box center [478, 159] width 472 height 63
click at [204, 304] on button "Reset" at bounding box center [190, 301] width 43 height 21
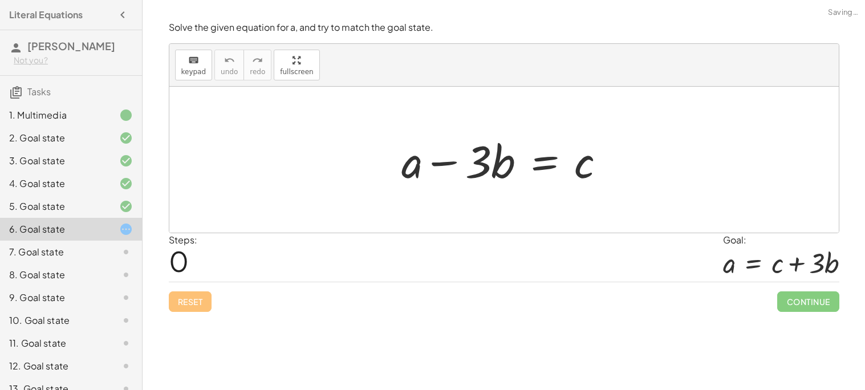
click at [558, 172] on div at bounding box center [508, 160] width 225 height 59
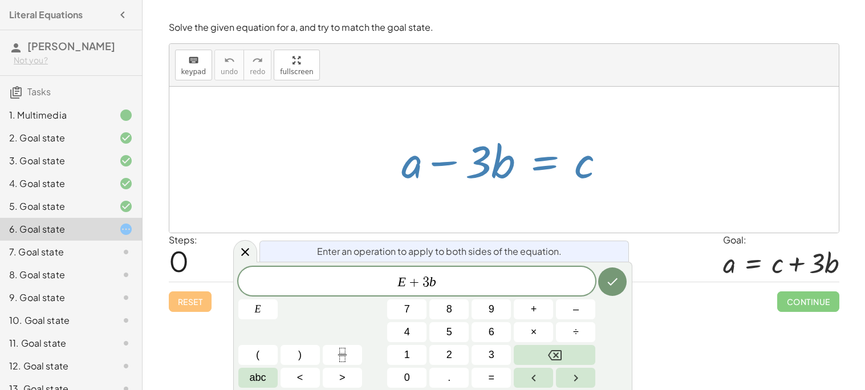
click at [597, 277] on div "E + 3 b ​ E 7 8 9 + – 4 5 6 × ÷ ( ) 1 2 3 abc < > 0 . =" at bounding box center [432, 327] width 389 height 121
click at [612, 286] on icon "Done" at bounding box center [612, 282] width 14 height 14
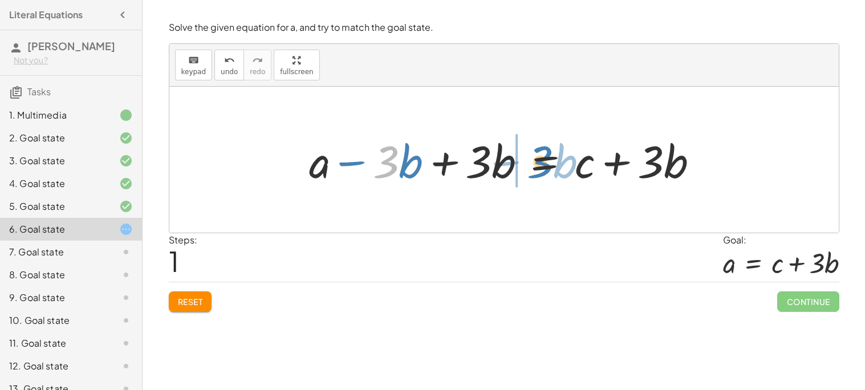
drag, startPoint x: 387, startPoint y: 169, endPoint x: 541, endPoint y: 169, distance: 154.5
click at [541, 169] on div at bounding box center [508, 160] width 410 height 59
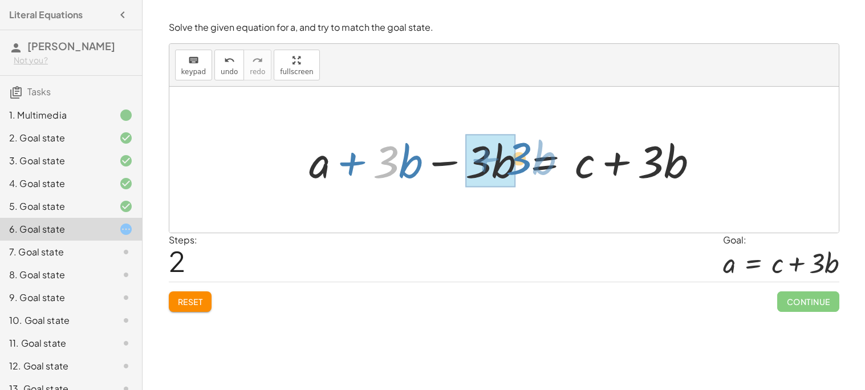
drag, startPoint x: 391, startPoint y: 169, endPoint x: 523, endPoint y: 166, distance: 131.7
click at [523, 166] on div at bounding box center [508, 160] width 410 height 59
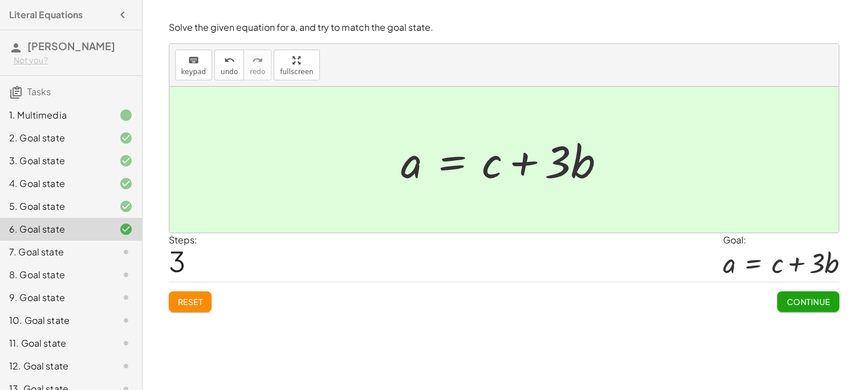
click at [188, 300] on span "Reset" at bounding box center [190, 301] width 25 height 10
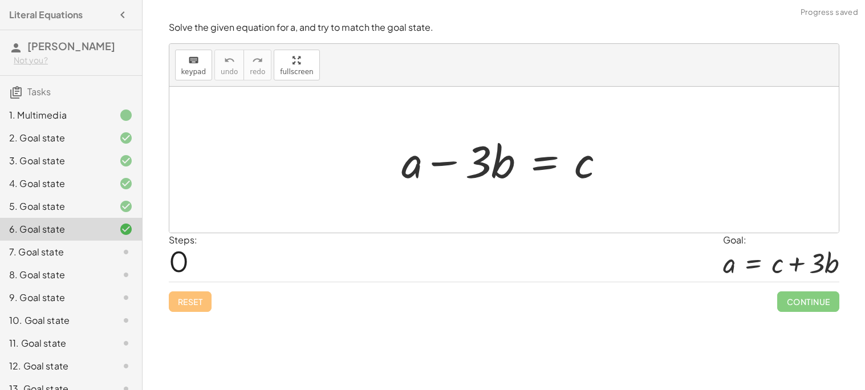
click at [547, 166] on div at bounding box center [508, 160] width 225 height 59
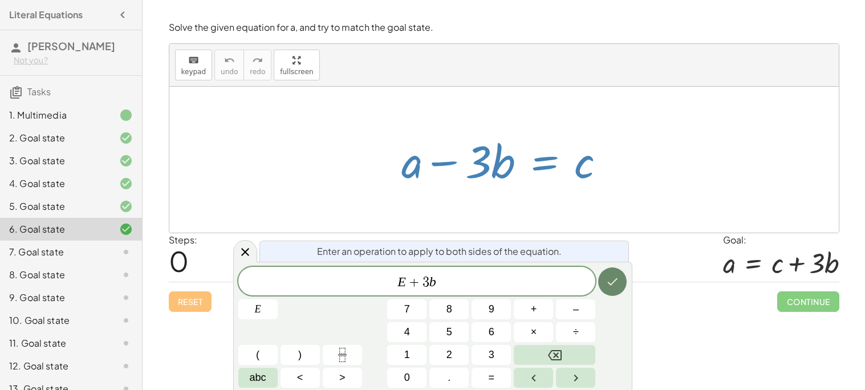
click at [622, 282] on button "Done" at bounding box center [612, 281] width 29 height 29
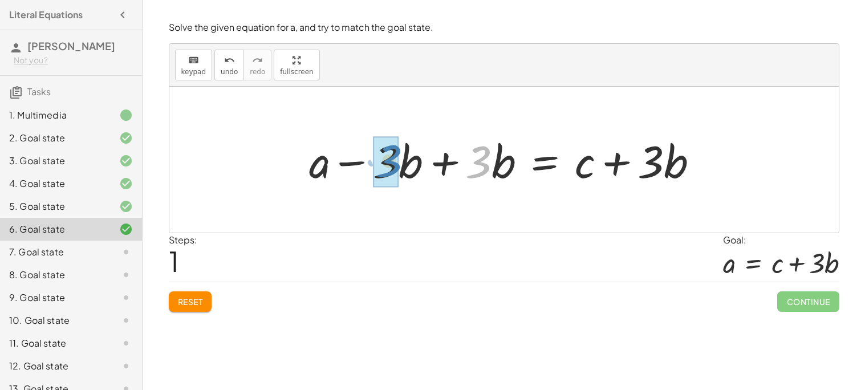
drag, startPoint x: 475, startPoint y: 165, endPoint x: 386, endPoint y: 164, distance: 89.5
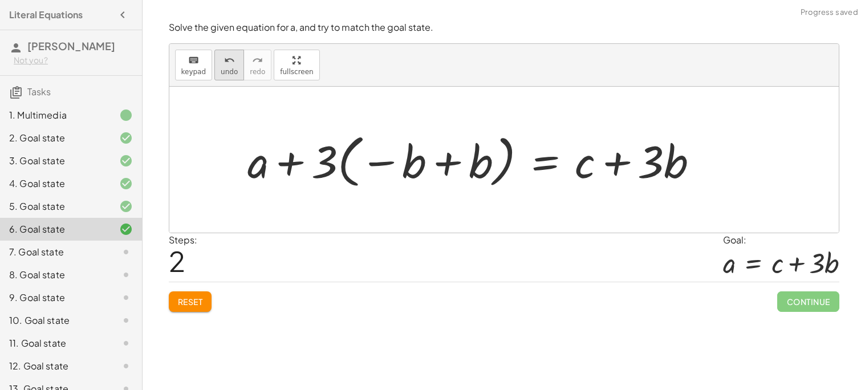
click at [224, 57] on icon "undo" at bounding box center [229, 61] width 11 height 14
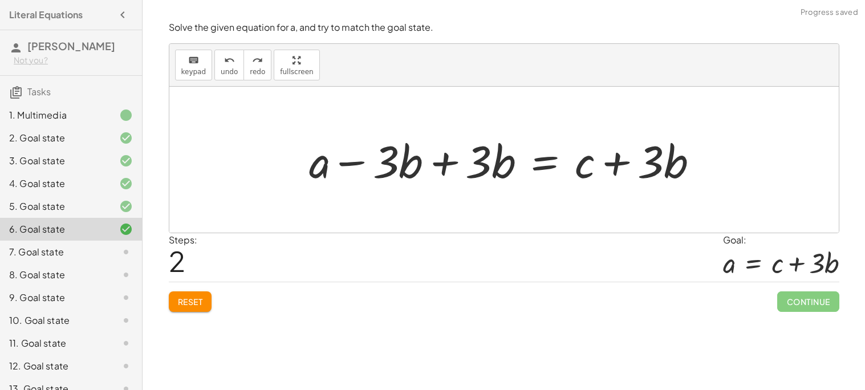
click at [190, 293] on button "Reset" at bounding box center [190, 301] width 43 height 21
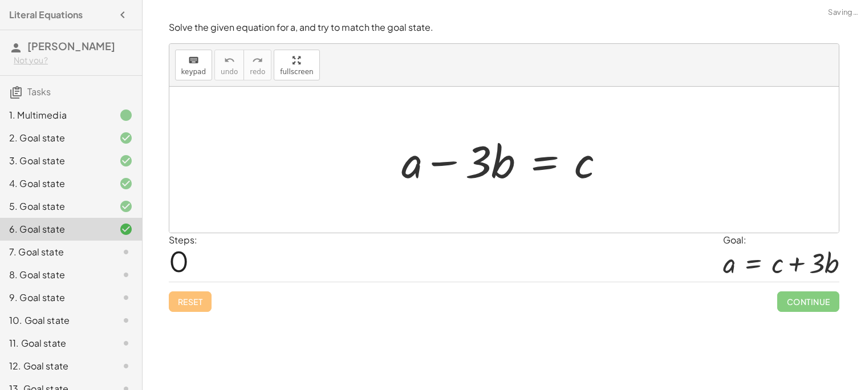
click at [551, 170] on div at bounding box center [508, 160] width 225 height 59
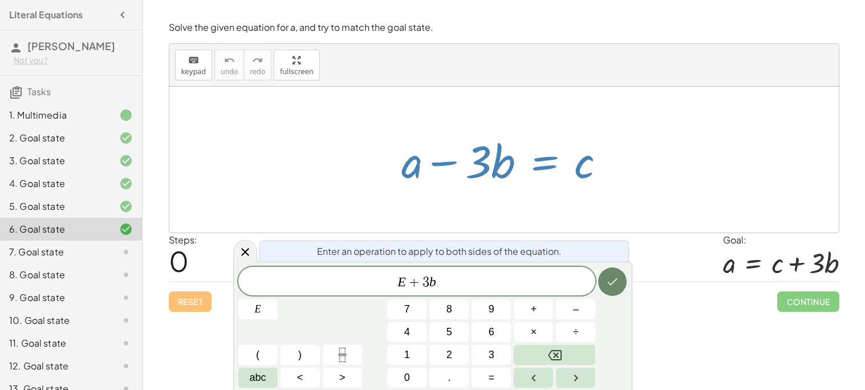
click at [617, 285] on icon "Done" at bounding box center [612, 282] width 14 height 14
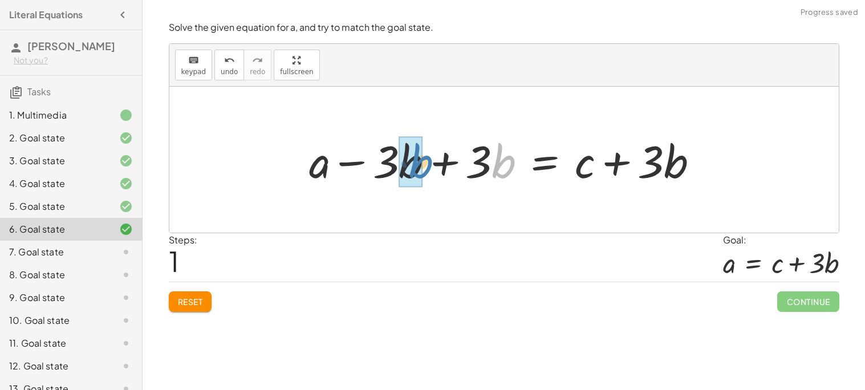
drag, startPoint x: 510, startPoint y: 163, endPoint x: 427, endPoint y: 163, distance: 83.2
click at [427, 163] on div at bounding box center [508, 160] width 410 height 59
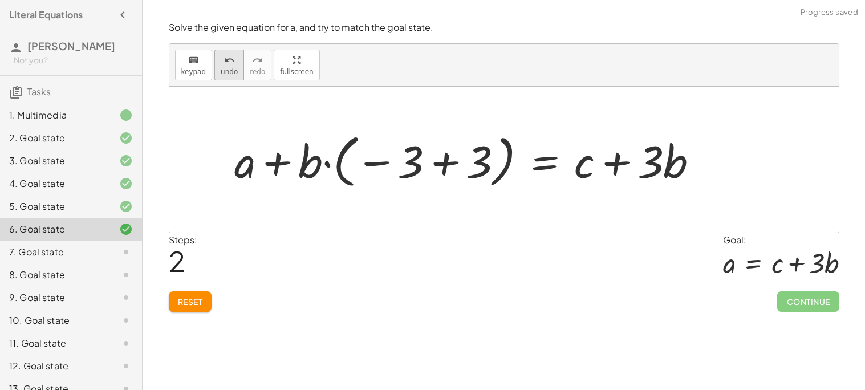
click at [228, 76] on button "undo undo" at bounding box center [229, 65] width 30 height 31
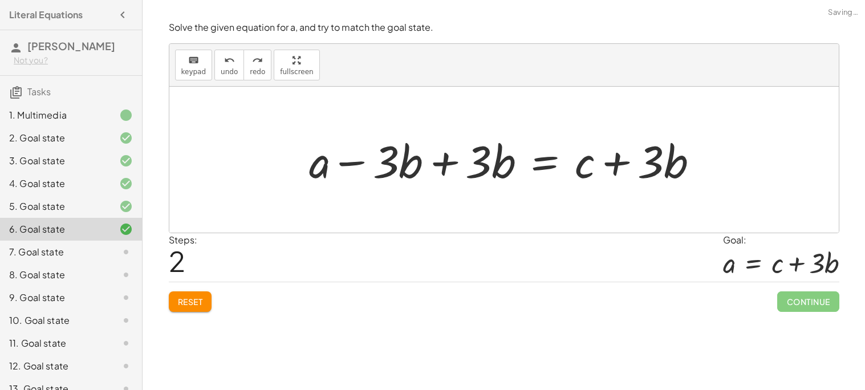
click at [201, 292] on button "Reset" at bounding box center [190, 301] width 43 height 21
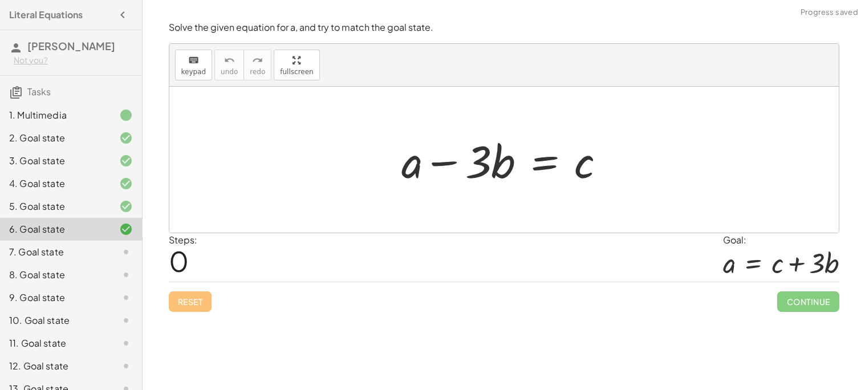
click at [542, 174] on div at bounding box center [508, 160] width 225 height 59
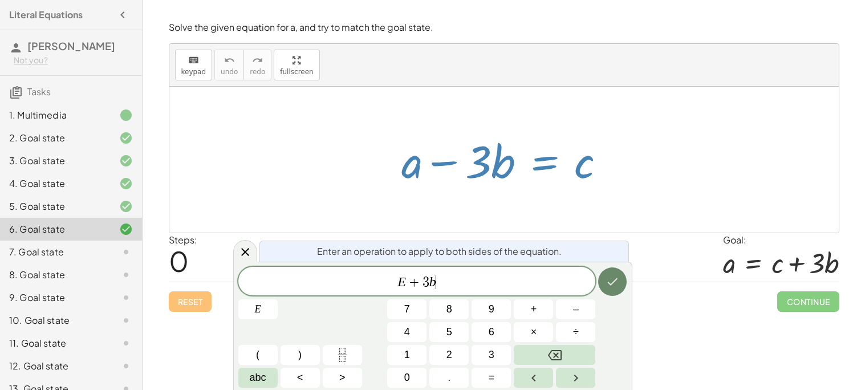
click at [609, 281] on icon "Done" at bounding box center [612, 282] width 14 height 14
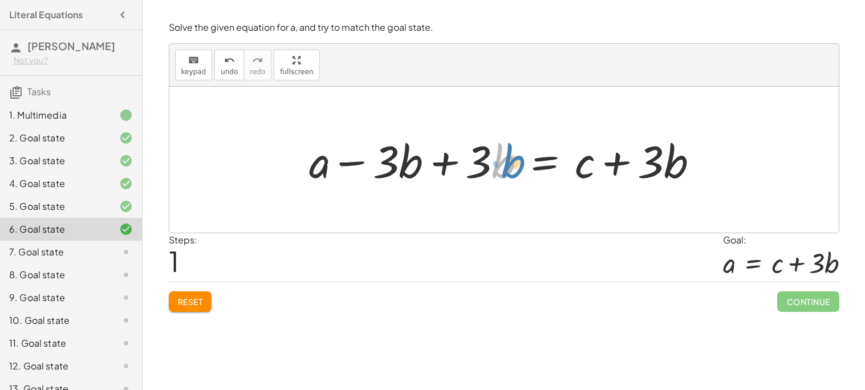
drag, startPoint x: 501, startPoint y: 170, endPoint x: 515, endPoint y: 170, distance: 14.3
click at [515, 170] on div at bounding box center [508, 160] width 410 height 59
drag, startPoint x: 448, startPoint y: 166, endPoint x: 387, endPoint y: 165, distance: 61.6
click at [387, 165] on div at bounding box center [508, 160] width 410 height 59
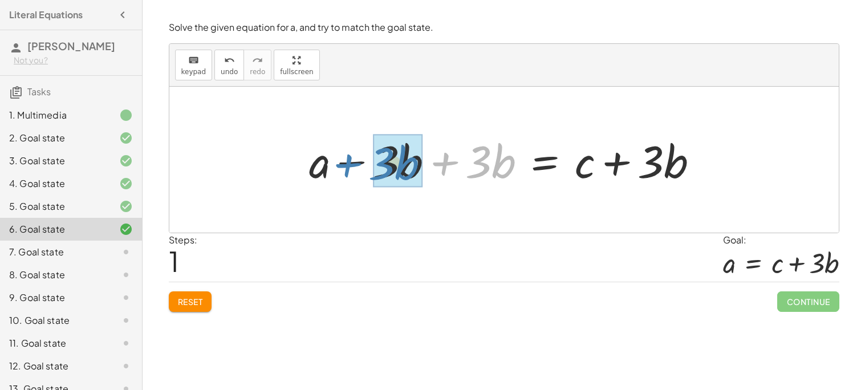
drag, startPoint x: 445, startPoint y: 164, endPoint x: 351, endPoint y: 165, distance: 94.7
click at [351, 165] on div at bounding box center [508, 160] width 410 height 59
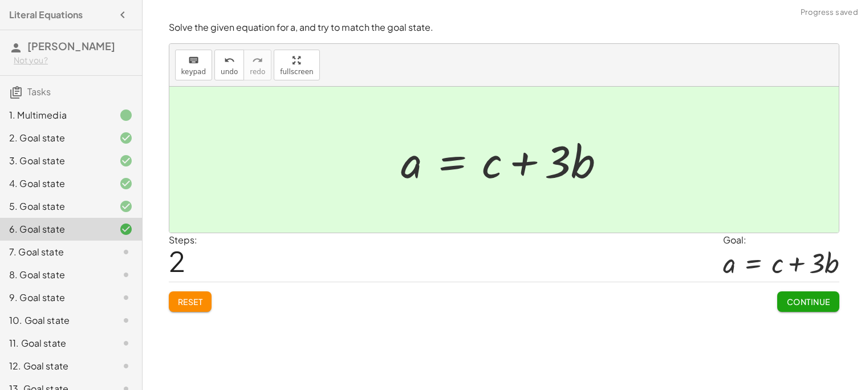
click at [201, 311] on button "Reset" at bounding box center [190, 301] width 43 height 21
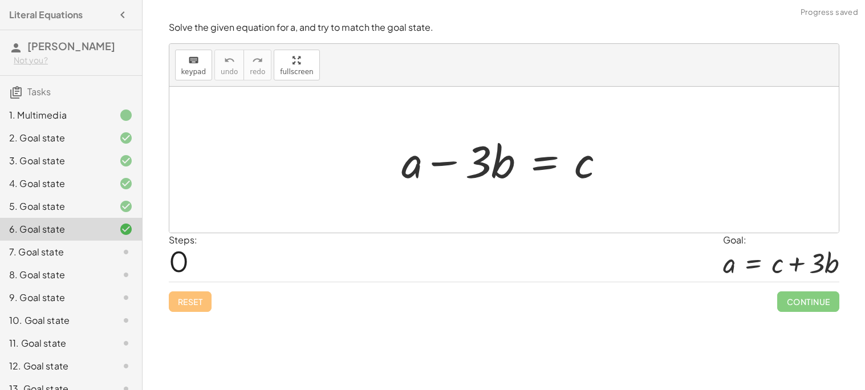
click at [527, 174] on div at bounding box center [508, 160] width 225 height 59
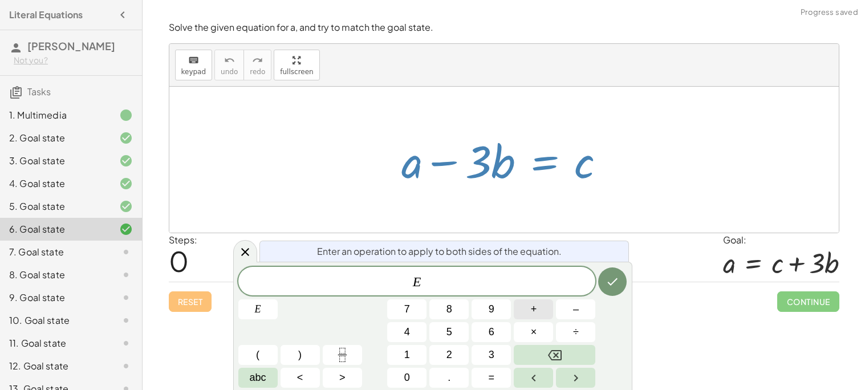
click at [532, 309] on span "+" at bounding box center [534, 309] width 6 height 15
click at [498, 352] on button "3" at bounding box center [491, 355] width 39 height 20
click at [613, 283] on icon "Done" at bounding box center [612, 282] width 14 height 14
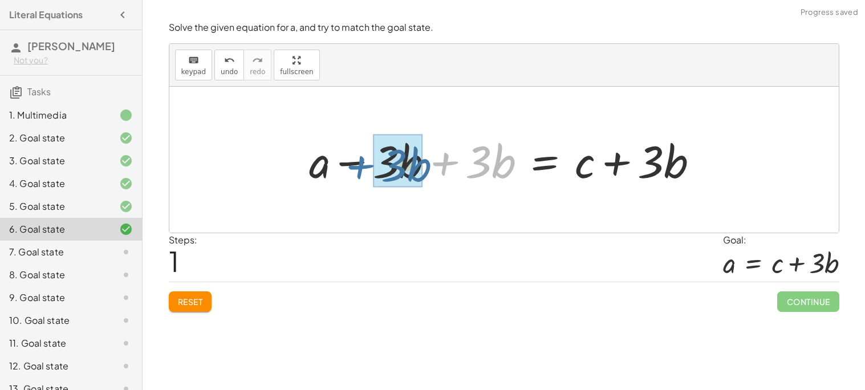
drag, startPoint x: 445, startPoint y: 165, endPoint x: 346, endPoint y: 168, distance: 99.8
click at [346, 168] on div at bounding box center [508, 160] width 410 height 59
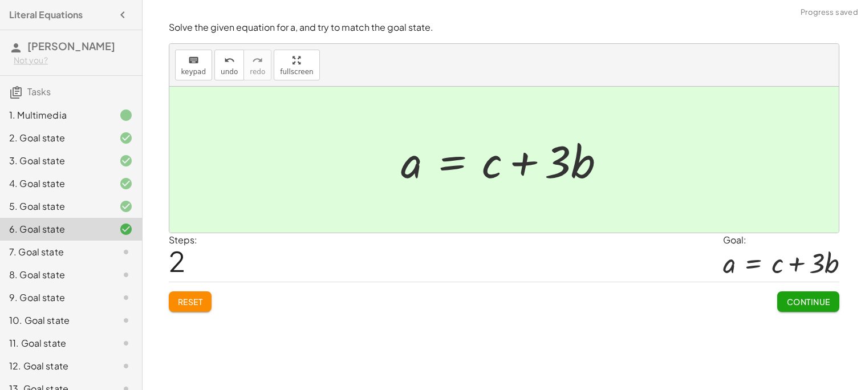
click at [809, 306] on span "Continue" at bounding box center [807, 301] width 43 height 10
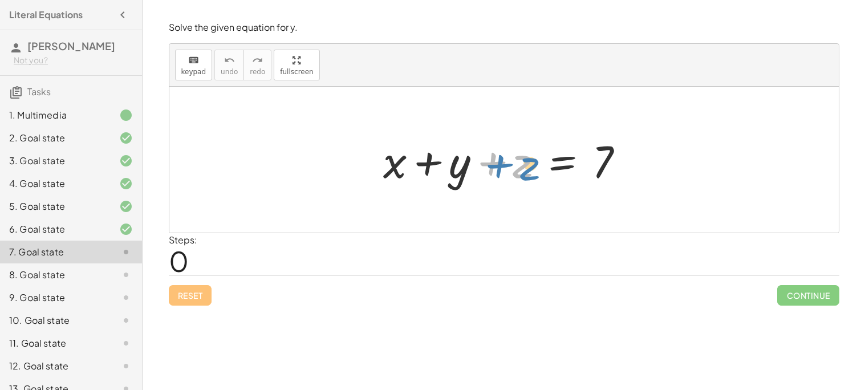
click at [524, 166] on div at bounding box center [508, 160] width 262 height 59
click at [554, 160] on div at bounding box center [508, 160] width 262 height 59
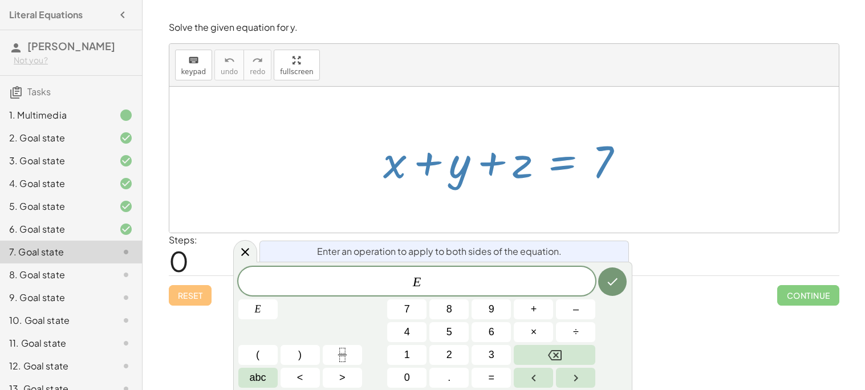
click at [640, 209] on div at bounding box center [503, 160] width 669 height 146
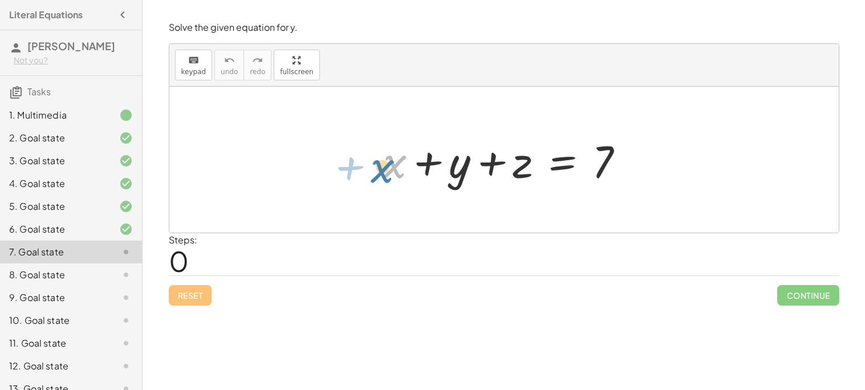
drag, startPoint x: 391, startPoint y: 164, endPoint x: 383, endPoint y: 168, distance: 8.7
click at [383, 168] on div at bounding box center [508, 160] width 262 height 59
drag, startPoint x: 396, startPoint y: 169, endPoint x: 401, endPoint y: 176, distance: 8.6
click at [401, 176] on div at bounding box center [508, 160] width 262 height 59
click at [550, 168] on div at bounding box center [508, 160] width 262 height 59
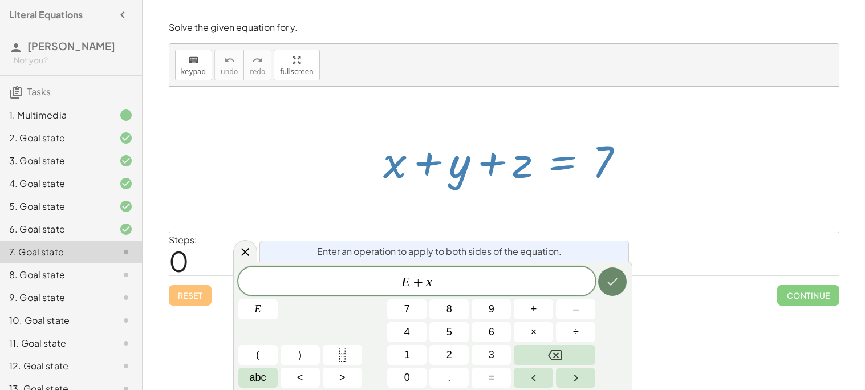
click at [616, 286] on icon "Done" at bounding box center [612, 282] width 14 height 14
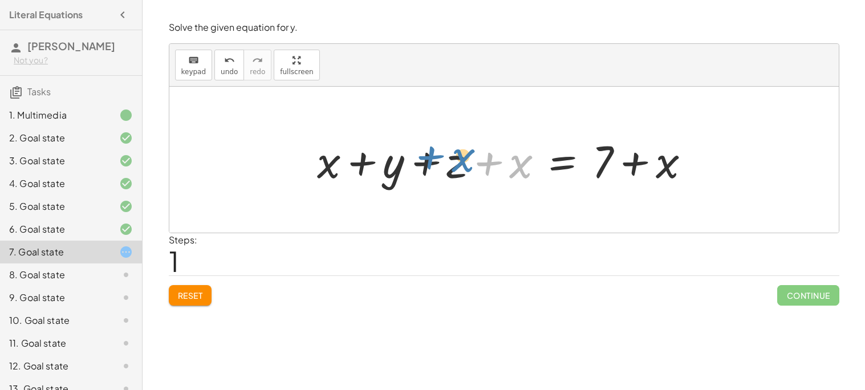
drag, startPoint x: 521, startPoint y: 170, endPoint x: 464, endPoint y: 170, distance: 56.4
click at [464, 170] on div at bounding box center [507, 160] width 393 height 59
drag, startPoint x: 510, startPoint y: 169, endPoint x: 316, endPoint y: 172, distance: 194.4
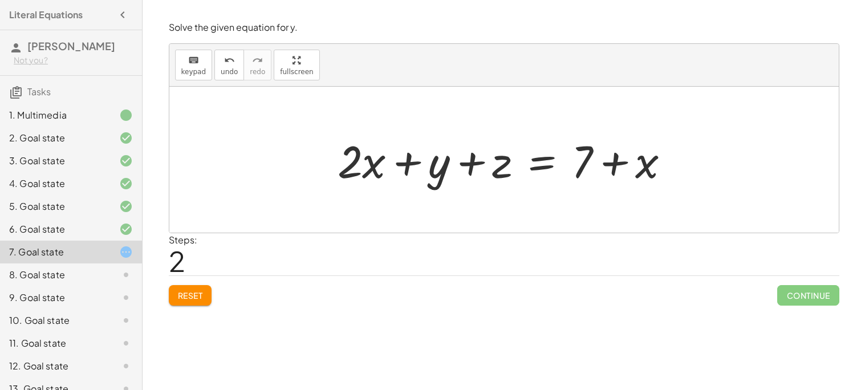
click at [0, 0] on div "Solve the given equation for y. keyboard keypad undo undo redo redo fullscreen …" at bounding box center [0, 0] width 0 height 0
click at [198, 296] on span "Reset" at bounding box center [190, 295] width 25 height 10
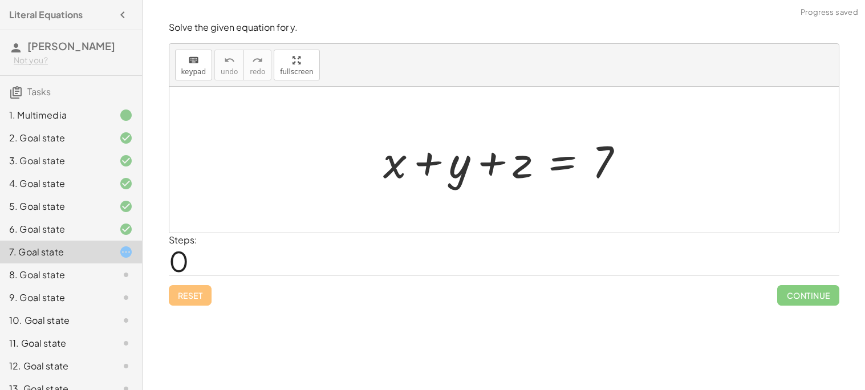
click at [558, 165] on div at bounding box center [508, 160] width 262 height 59
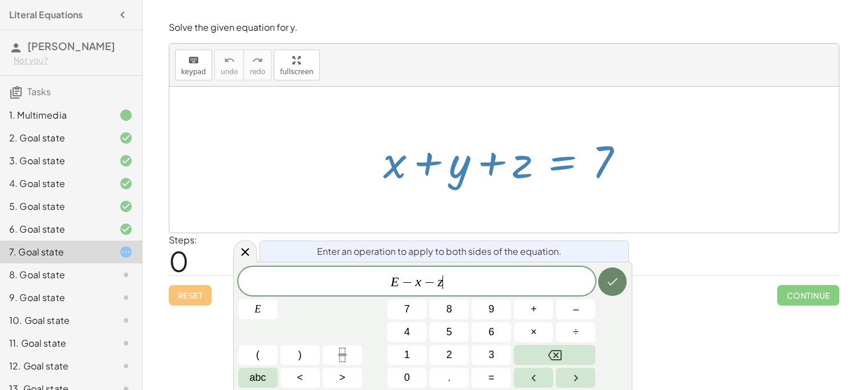
click at [610, 291] on button "Done" at bounding box center [612, 281] width 29 height 29
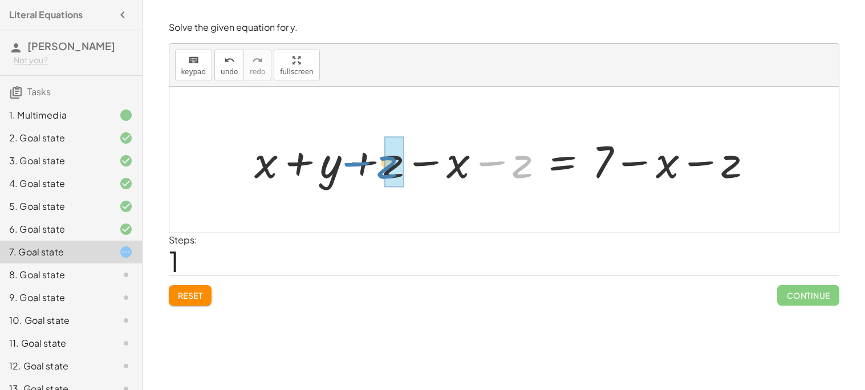
drag, startPoint x: 514, startPoint y: 172, endPoint x: 384, endPoint y: 172, distance: 130.0
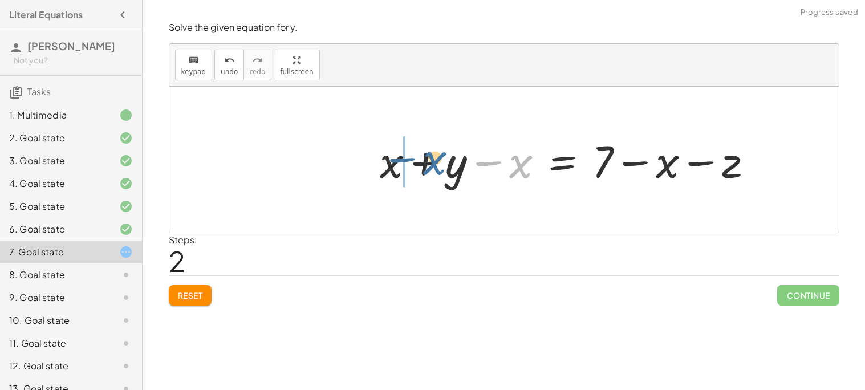
drag, startPoint x: 518, startPoint y: 168, endPoint x: 424, endPoint y: 165, distance: 93.5
click at [424, 165] on div at bounding box center [570, 160] width 393 height 59
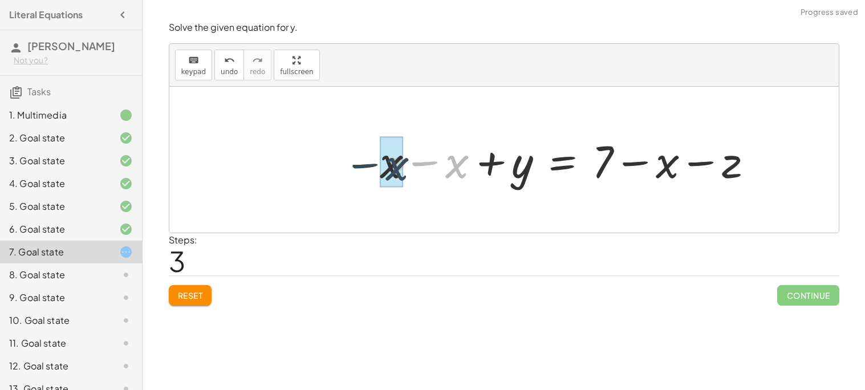
drag, startPoint x: 460, startPoint y: 169, endPoint x: 392, endPoint y: 170, distance: 67.9
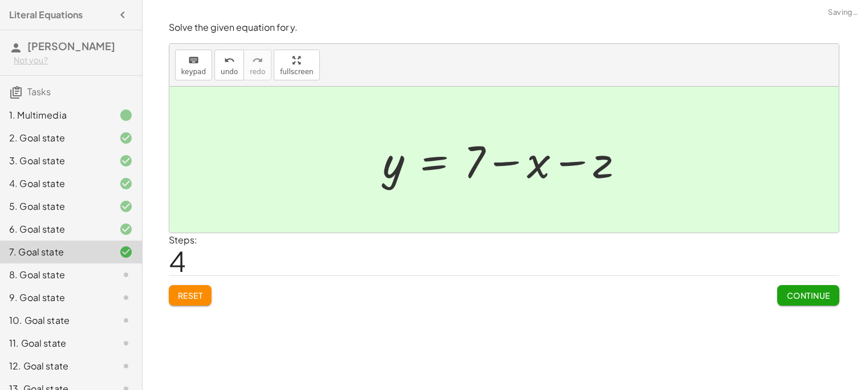
click at [795, 301] on button "Continue" at bounding box center [808, 295] width 62 height 21
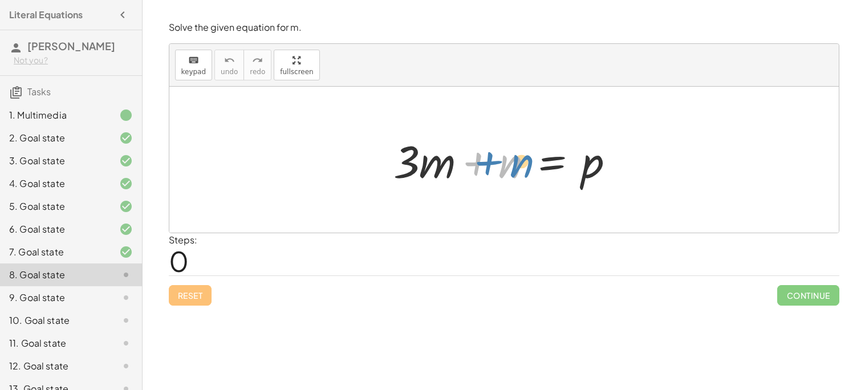
drag, startPoint x: 509, startPoint y: 167, endPoint x: 519, endPoint y: 166, distance: 10.3
click at [519, 166] on div at bounding box center [509, 160] width 242 height 59
click at [547, 161] on div at bounding box center [509, 160] width 242 height 59
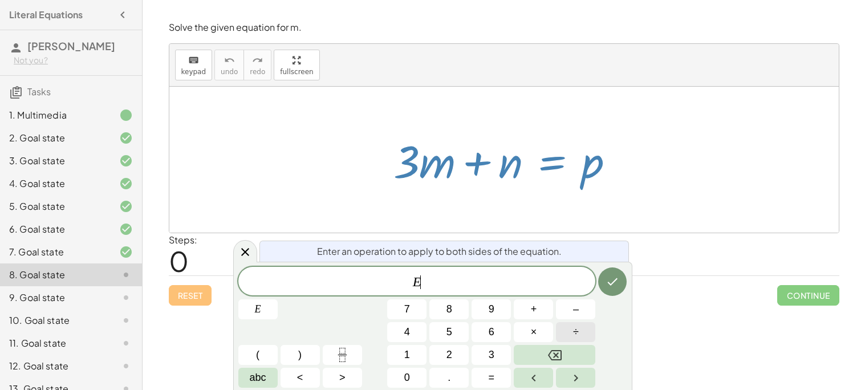
click at [571, 325] on button "÷" at bounding box center [575, 332] width 39 height 20
click at [616, 289] on button "Done" at bounding box center [612, 281] width 29 height 29
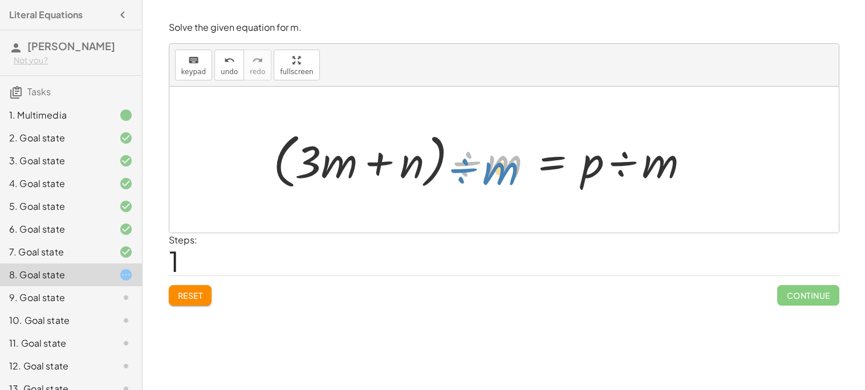
drag, startPoint x: 490, startPoint y: 169, endPoint x: 487, endPoint y: 176, distance: 7.1
click at [487, 176] on div at bounding box center [485, 160] width 437 height 66
click at [462, 160] on div at bounding box center [485, 160] width 437 height 66
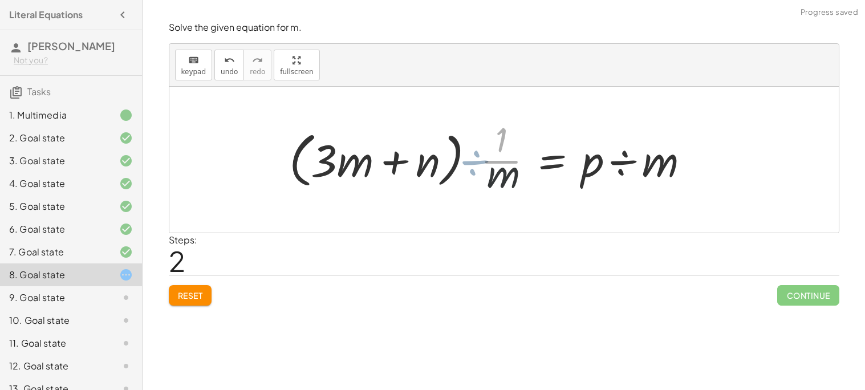
click at [465, 162] on div at bounding box center [502, 160] width 404 height 88
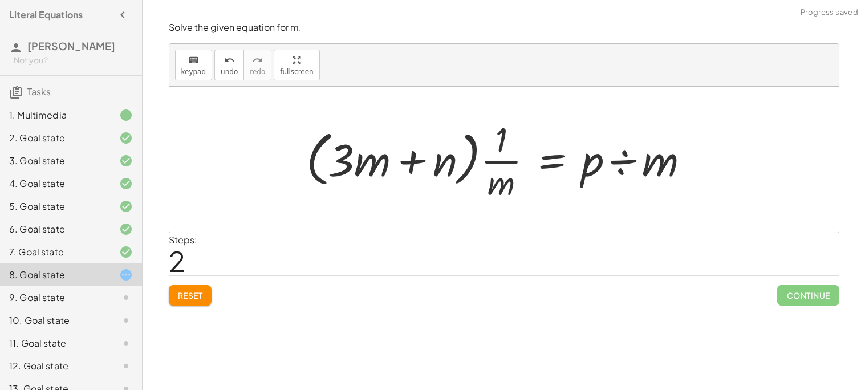
click at [413, 161] on div at bounding box center [502, 160] width 404 height 88
click at [615, 172] on div at bounding box center [502, 160] width 404 height 88
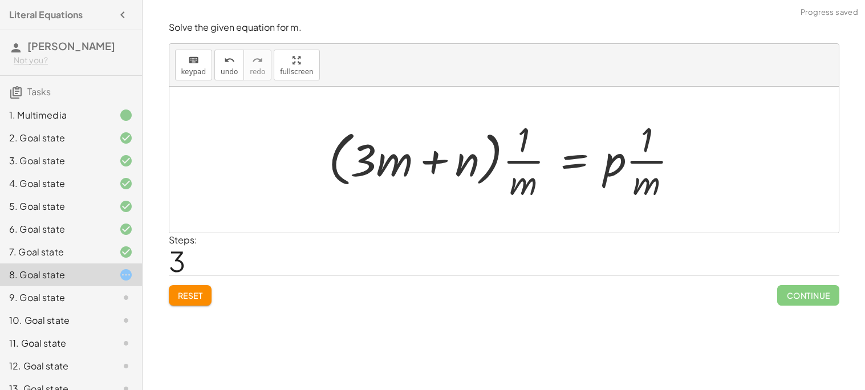
click at [653, 160] on div at bounding box center [508, 160] width 371 height 88
click at [515, 164] on div at bounding box center [508, 160] width 371 height 88
click at [438, 152] on div at bounding box center [508, 160] width 371 height 88
click at [372, 172] on div at bounding box center [508, 160] width 371 height 88
click at [202, 289] on button "Reset" at bounding box center [190, 295] width 43 height 21
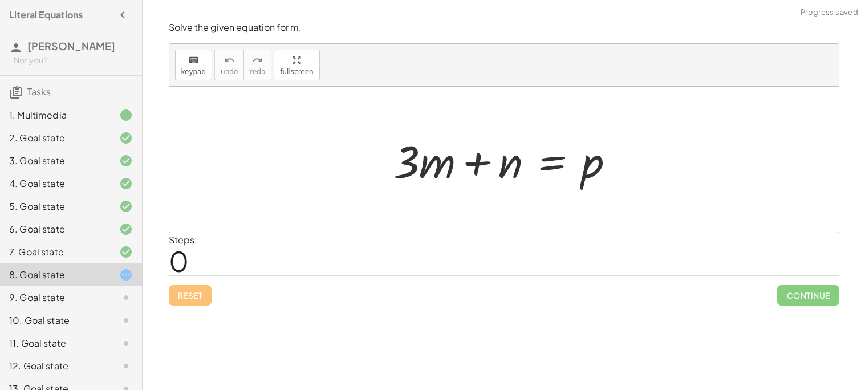
click at [417, 166] on div at bounding box center [509, 160] width 242 height 59
click at [408, 165] on div at bounding box center [509, 160] width 242 height 59
click at [483, 167] on div at bounding box center [509, 160] width 242 height 59
click at [555, 167] on div at bounding box center [509, 160] width 242 height 59
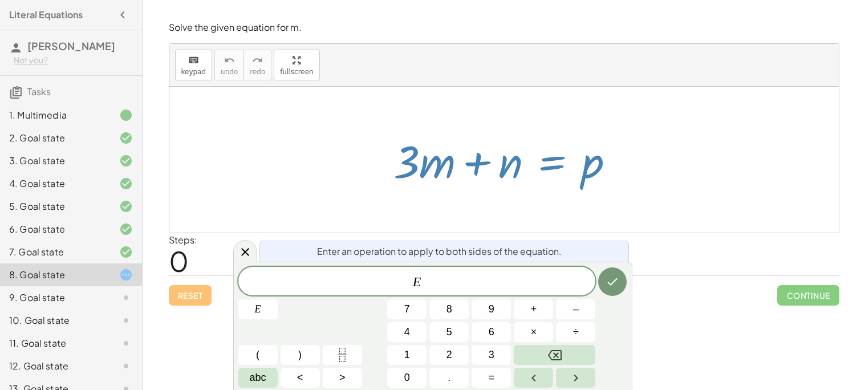
click at [690, 161] on div at bounding box center [503, 160] width 669 height 146
